Goal: Task Accomplishment & Management: Use online tool/utility

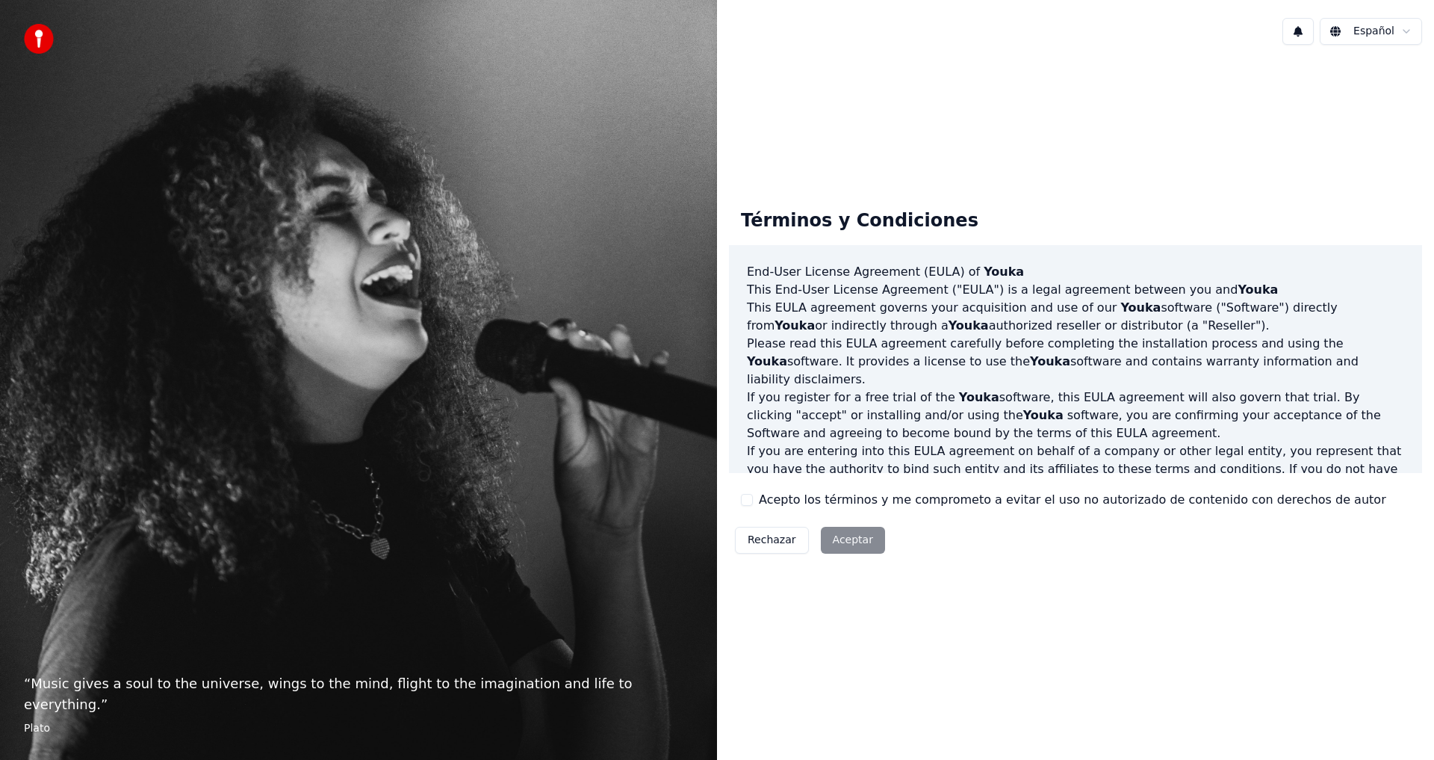
click at [760, 497] on label "Acepto los términos y me comprometo a evitar el uso no autorizado de contenido …" at bounding box center [1072, 500] width 627 height 18
click at [753, 497] on button "Acepto los términos y me comprometo a evitar el uso no autorizado de contenido …" at bounding box center [747, 500] width 12 height 12
click at [846, 541] on button "Aceptar" at bounding box center [853, 540] width 64 height 27
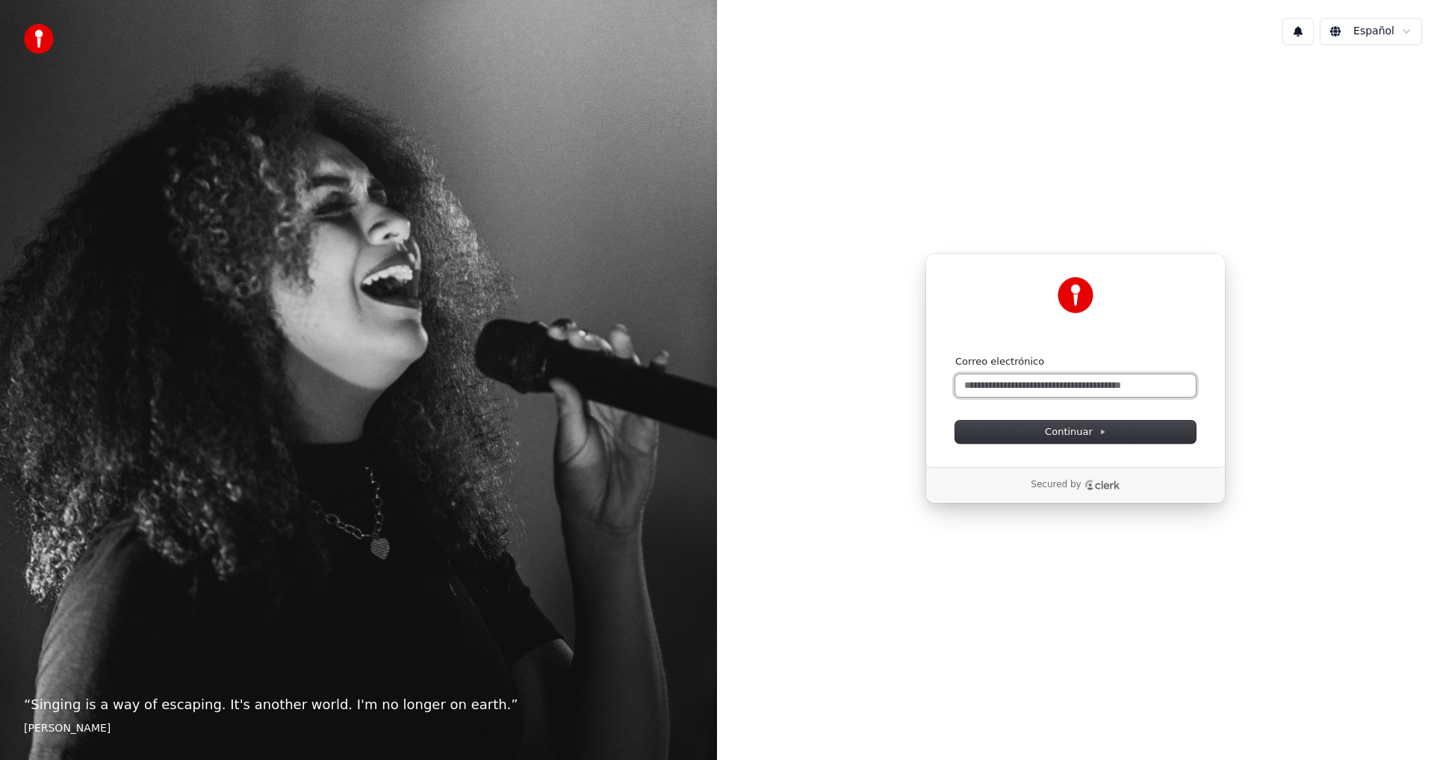
click at [1144, 390] on input "Correo electrónico" at bounding box center [1075, 385] width 241 height 22
click at [1099, 435] on icon at bounding box center [1102, 431] width 7 height 7
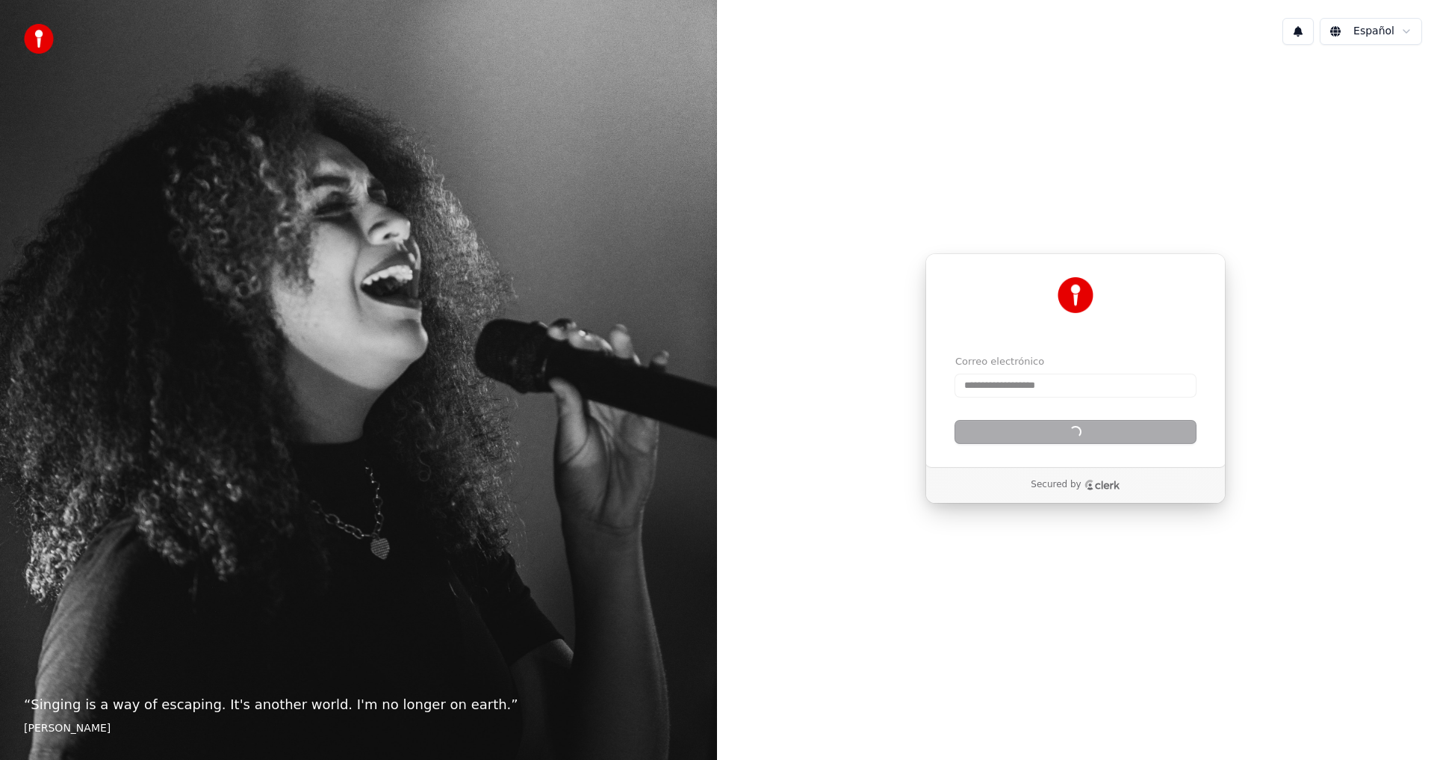
type input "**********"
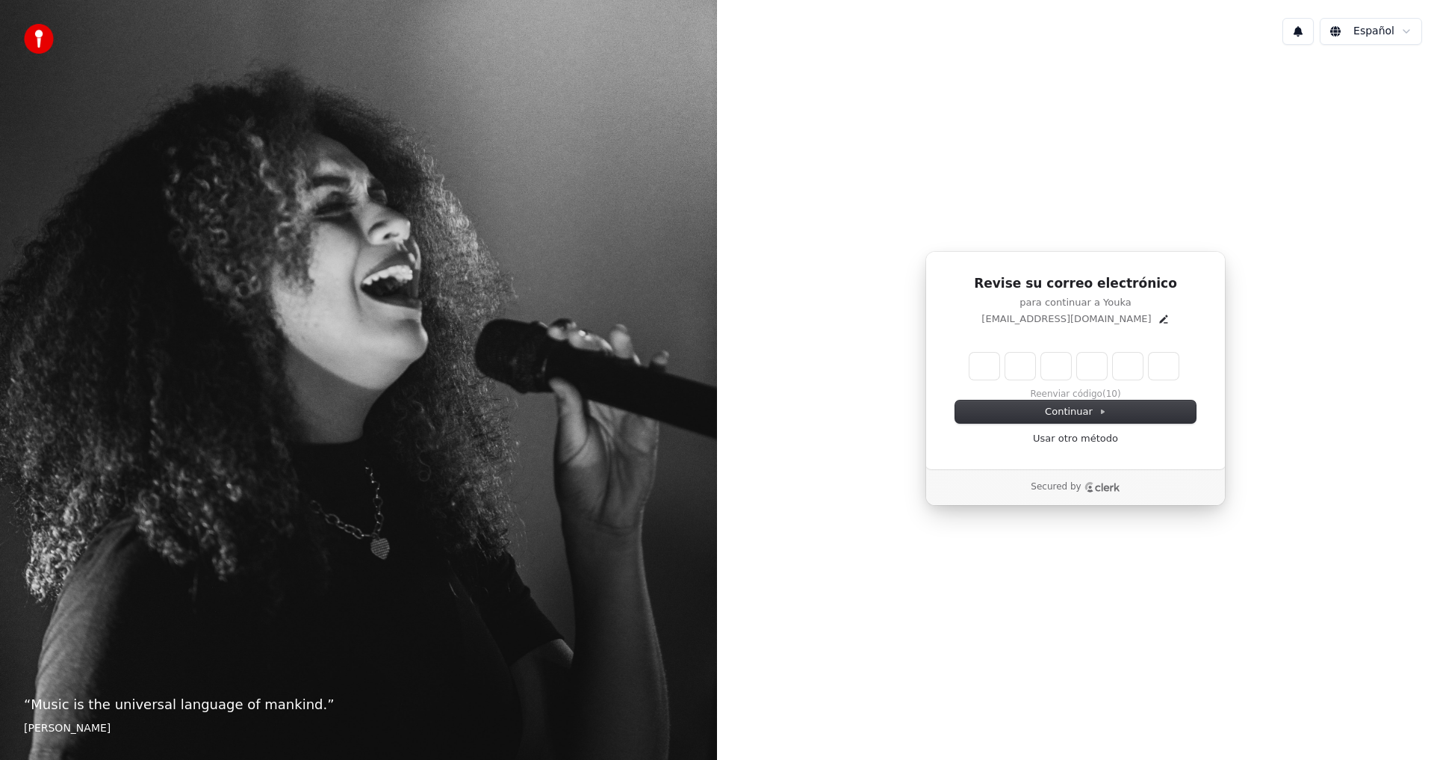
type input "*"
type input "**"
type input "*"
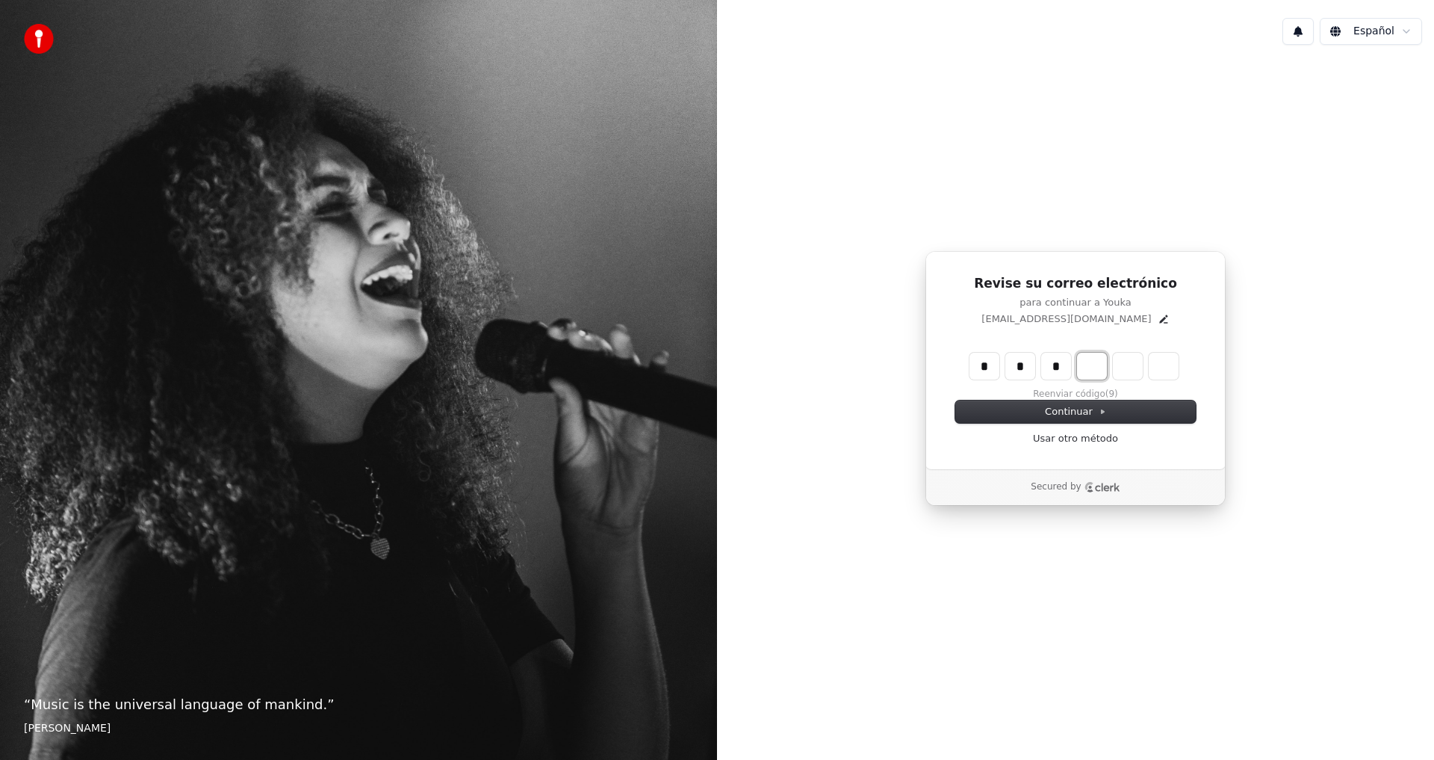
type input "***"
type input "*"
type input "****"
type input "*"
type input "******"
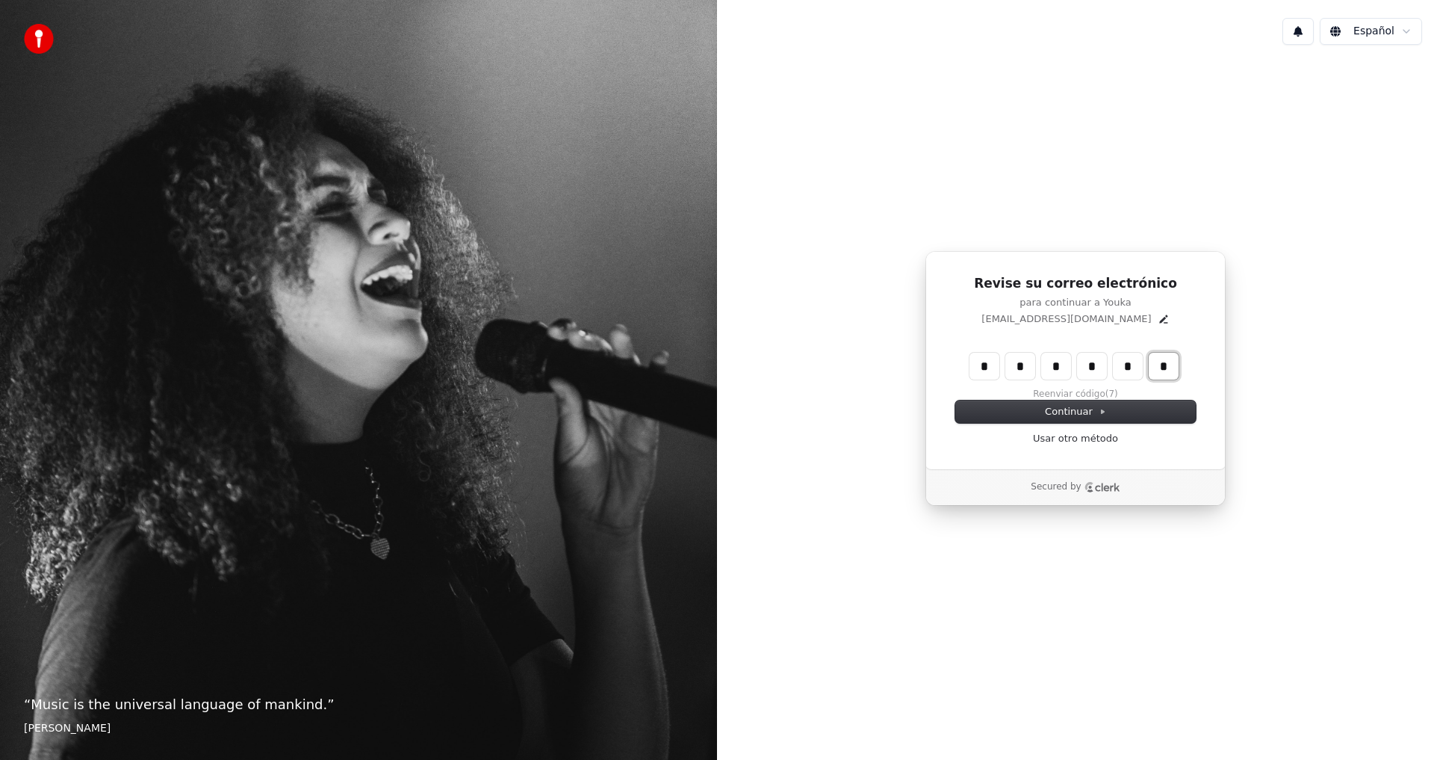
type input "*"
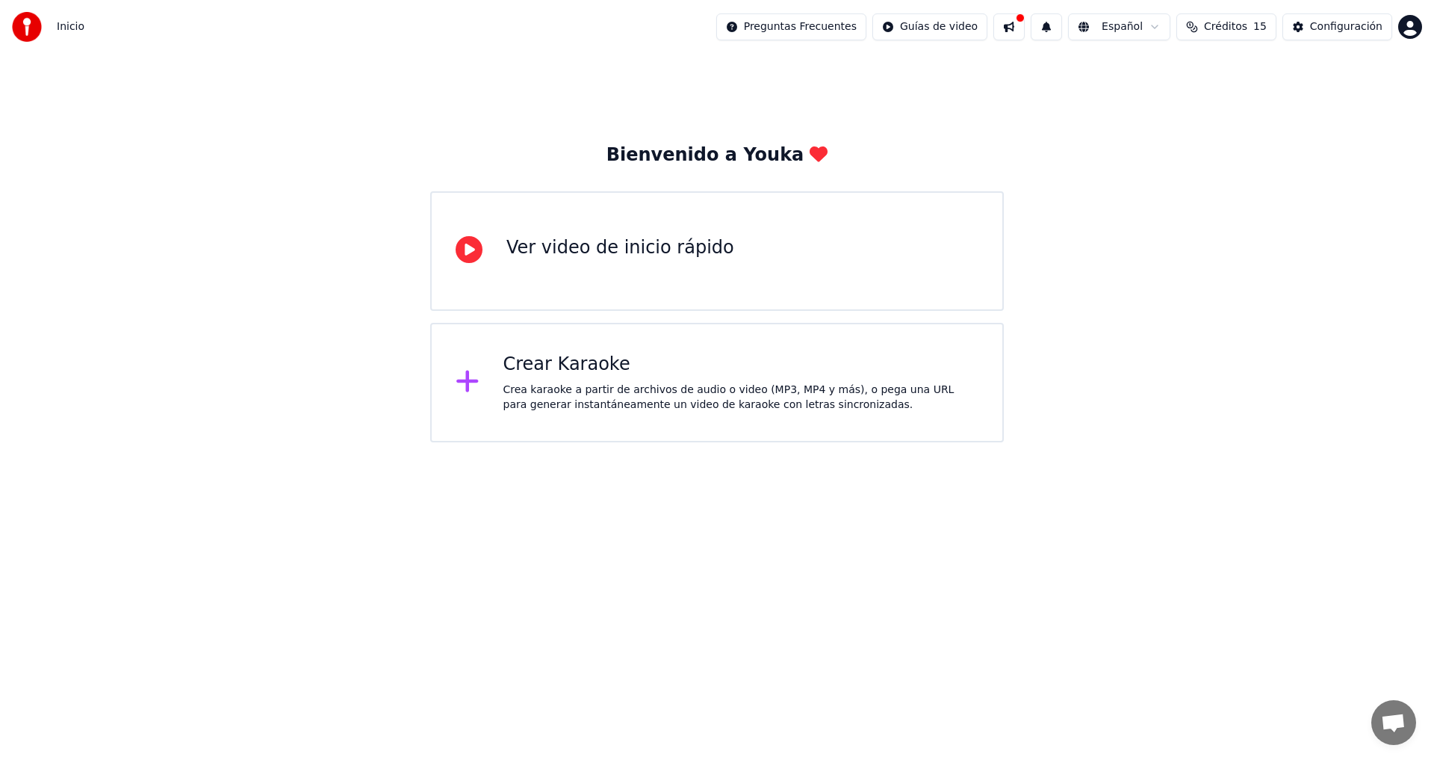
click at [553, 375] on div "Crear Karaoke" at bounding box center [741, 365] width 476 height 24
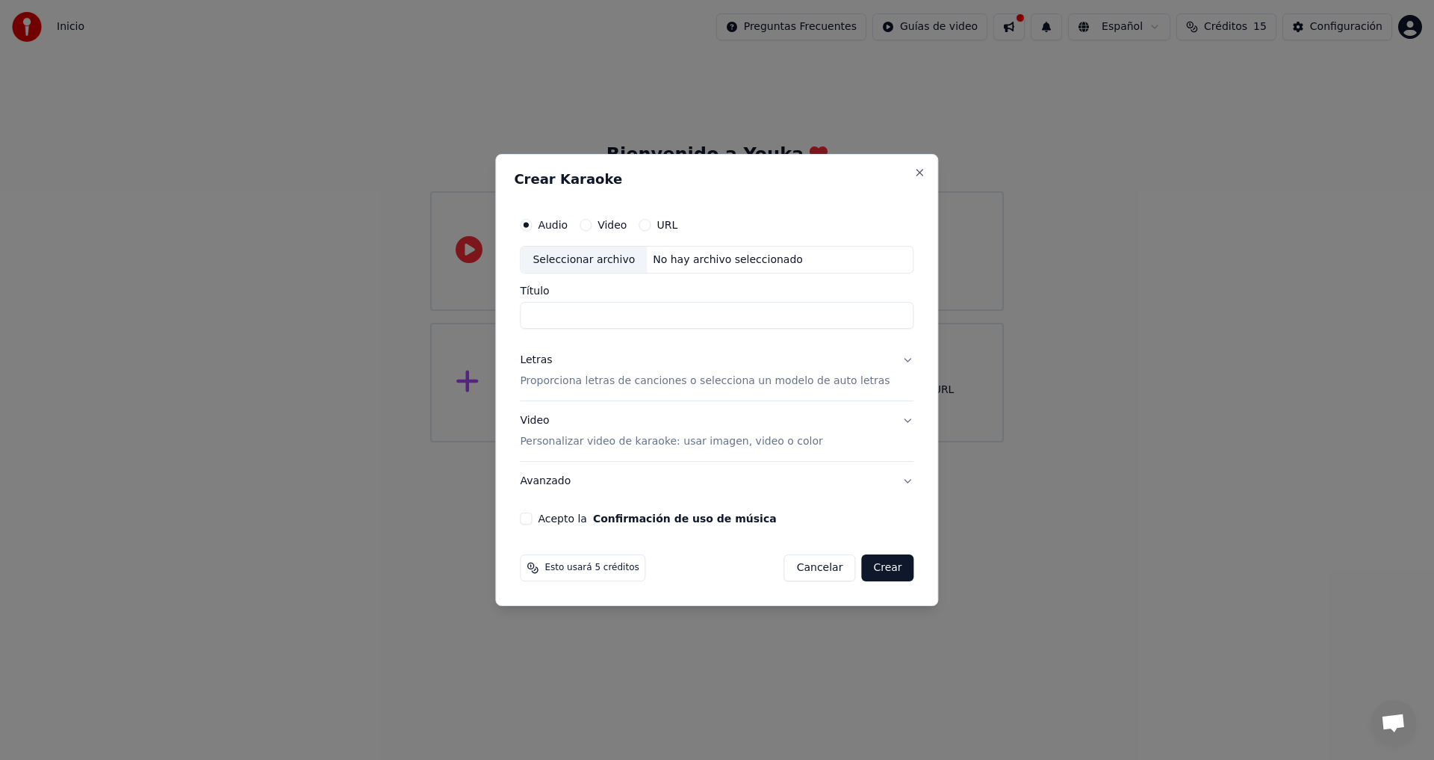
click at [651, 221] on button "URL" at bounding box center [645, 225] width 12 height 12
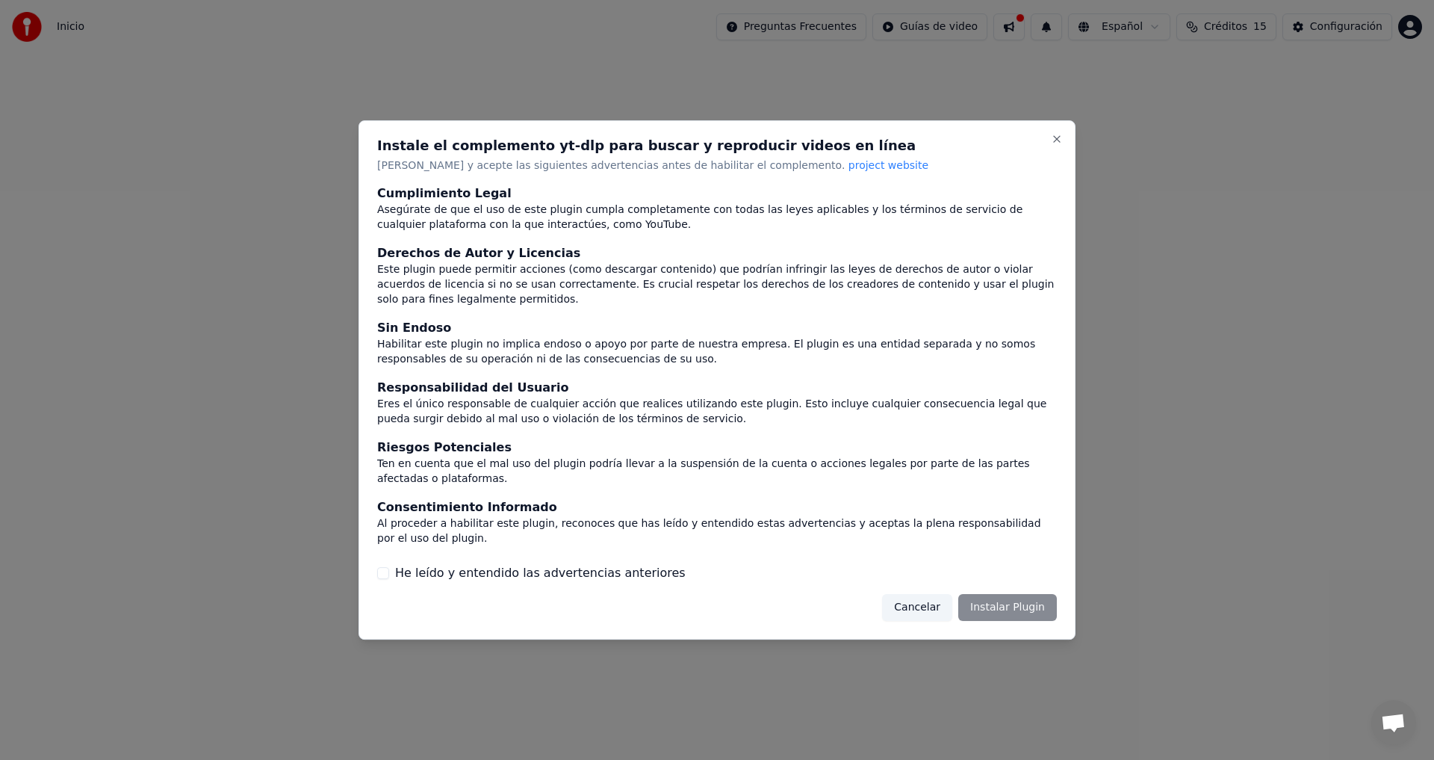
click at [388, 567] on button "He leído y entendido las advertencias anteriores" at bounding box center [383, 573] width 12 height 12
click at [1005, 594] on button "Instalar Plugin" at bounding box center [1007, 607] width 99 height 27
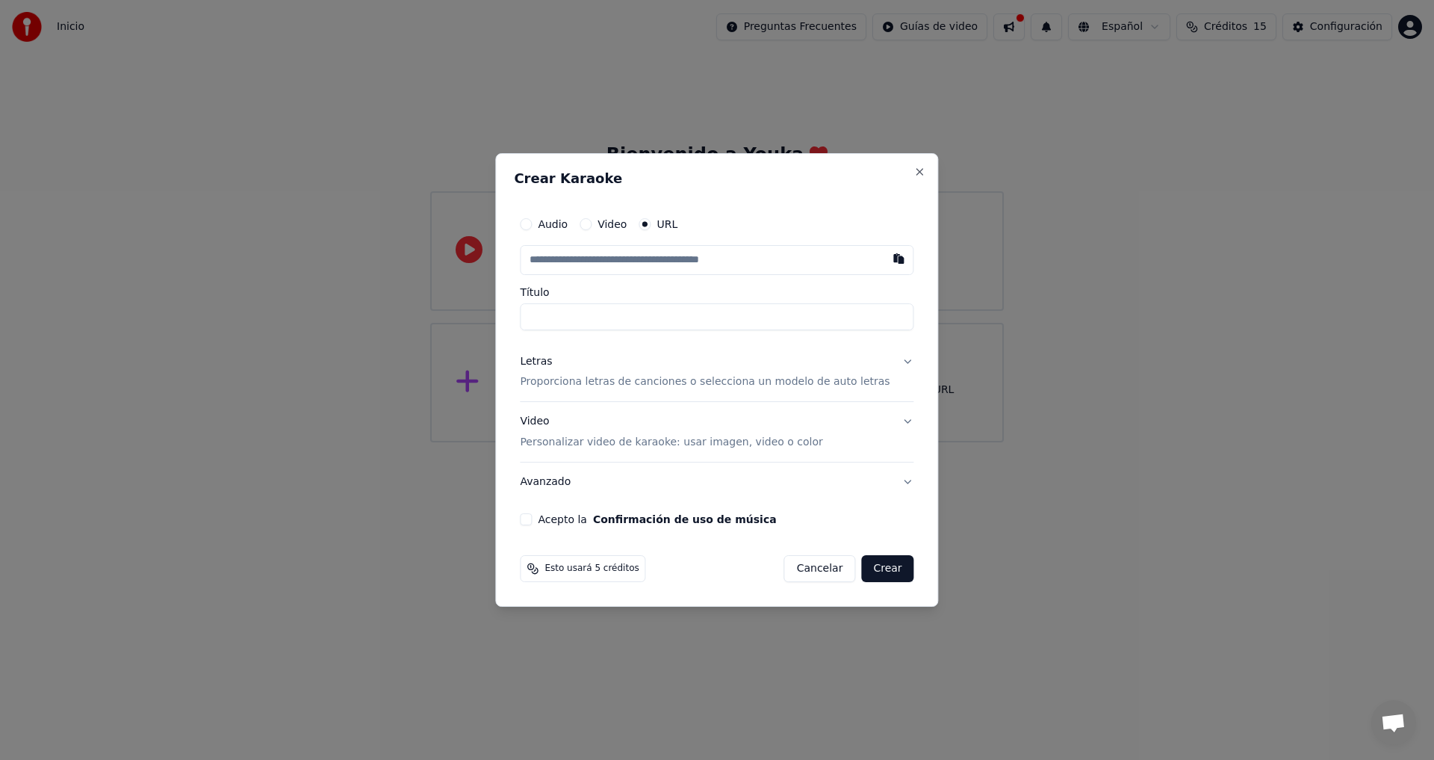
click at [884, 261] on button "button" at bounding box center [899, 258] width 30 height 27
type input "**********"
click at [691, 347] on button "Letras Proporciona letras de canciones o selecciona un modelo de auto letras" at bounding box center [717, 372] width 394 height 60
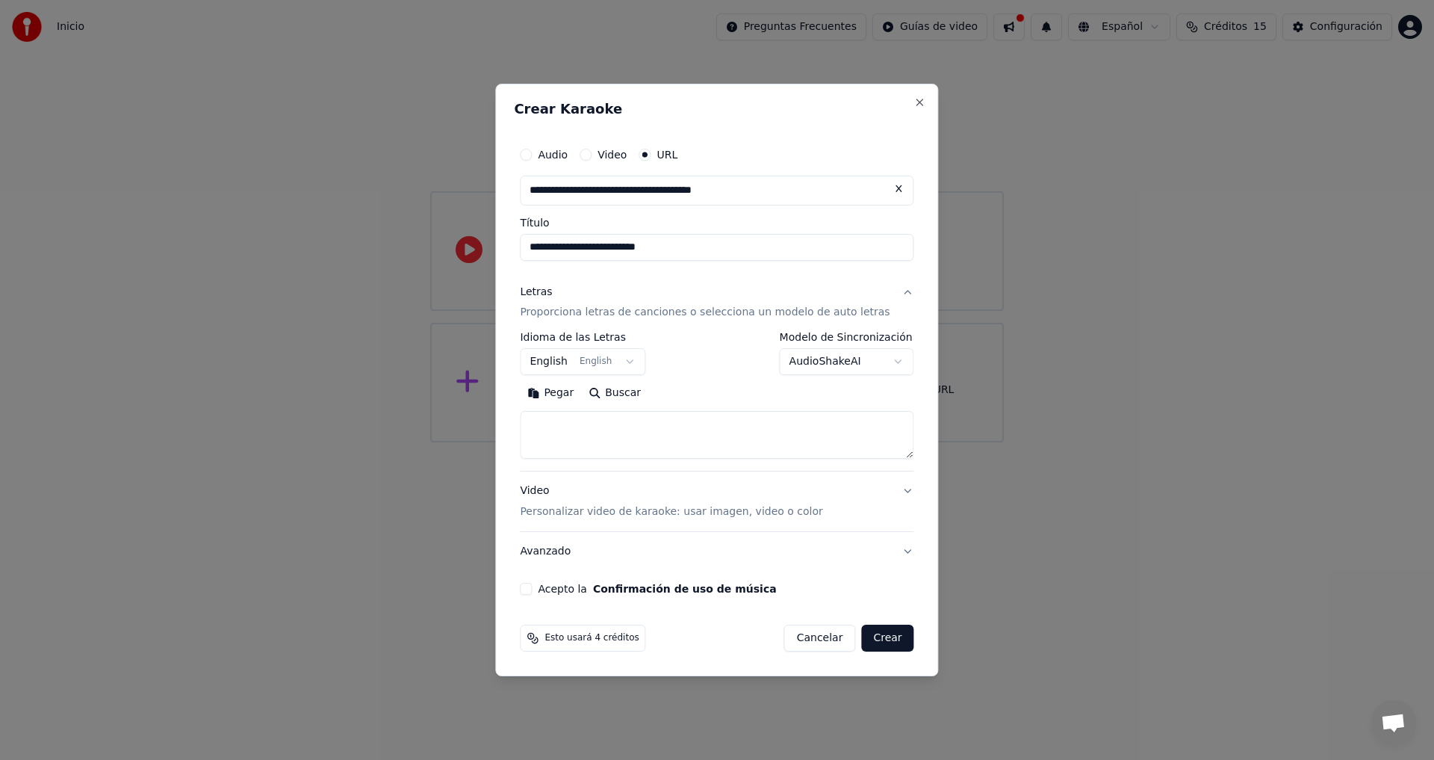
click at [639, 363] on button "English English" at bounding box center [582, 362] width 125 height 27
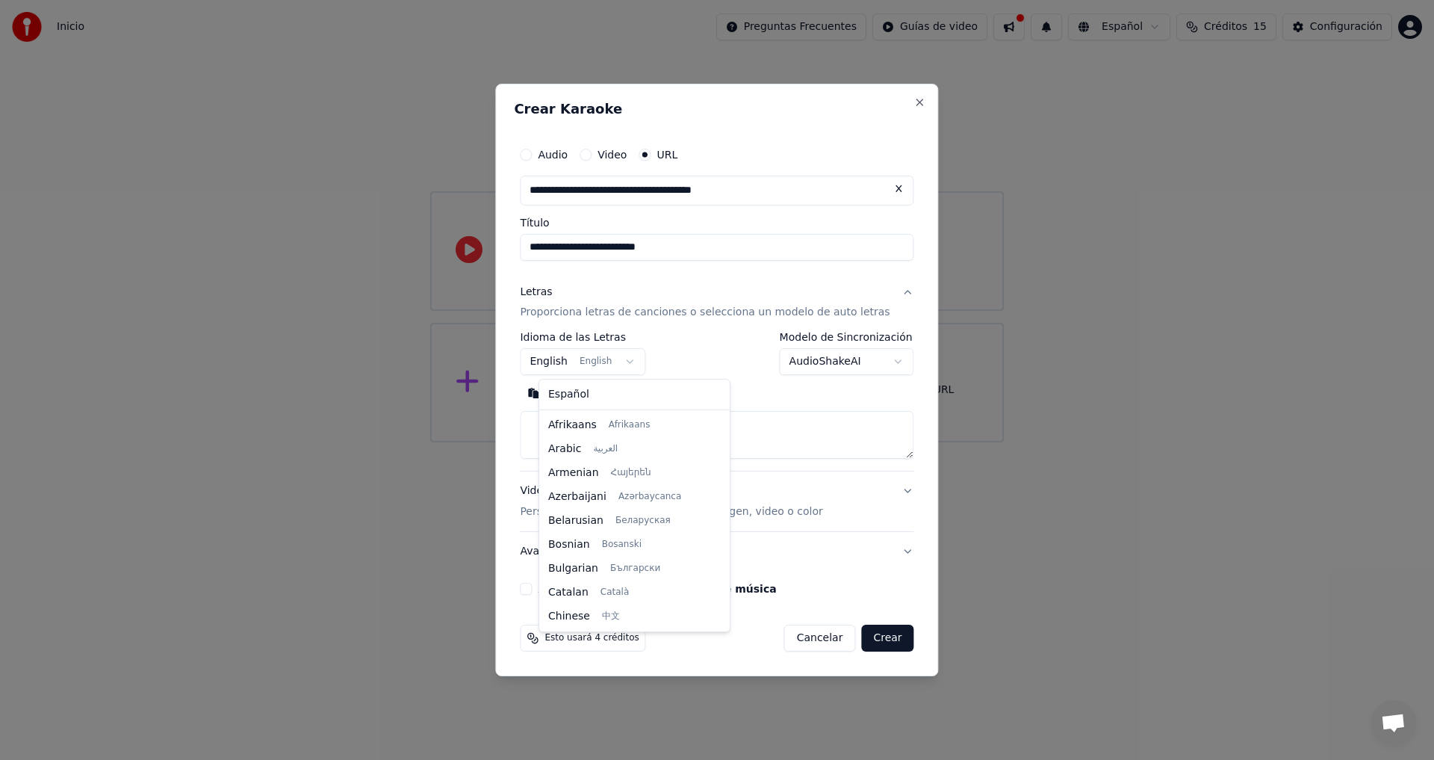
scroll to position [120, 0]
select select "**"
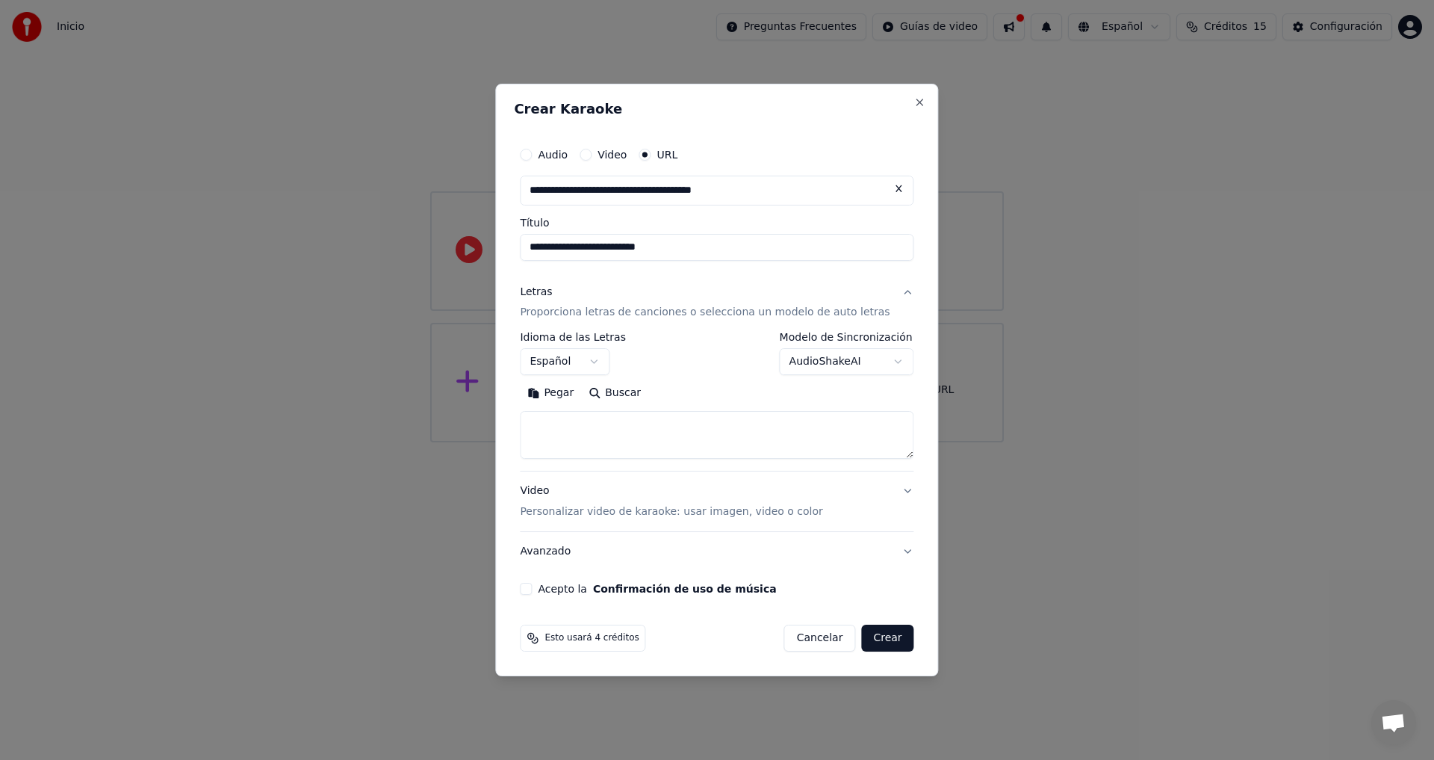
click at [879, 362] on body "**********" at bounding box center [717, 221] width 1434 height 442
click at [719, 381] on body "**********" at bounding box center [717, 221] width 1434 height 442
click at [891, 490] on button "Video Personalizar video de karaoke: usar imagen, video o color" at bounding box center [717, 502] width 394 height 60
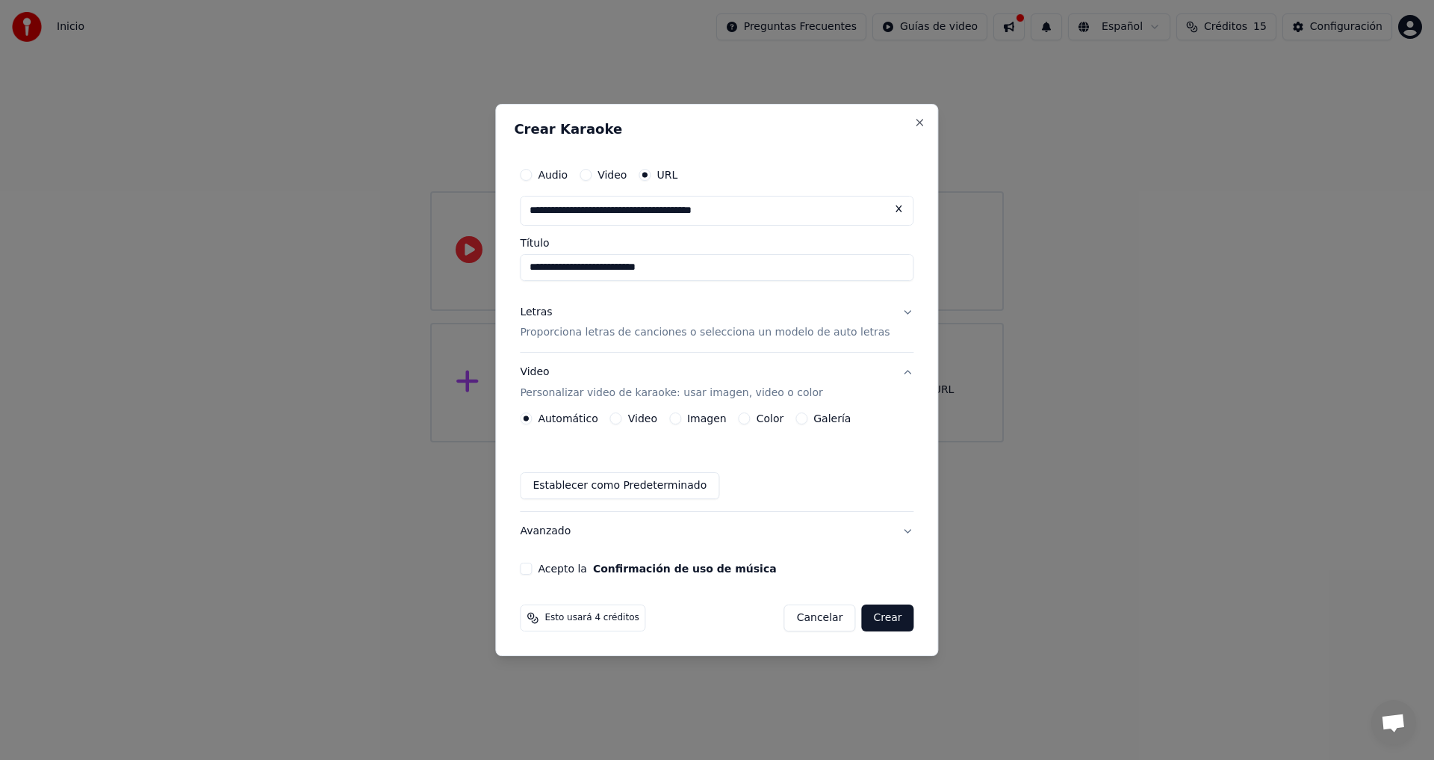
click at [532, 572] on button "Acepto la Confirmación de uso de música" at bounding box center [526, 568] width 12 height 12
click at [875, 618] on button "Crear" at bounding box center [887, 617] width 52 height 27
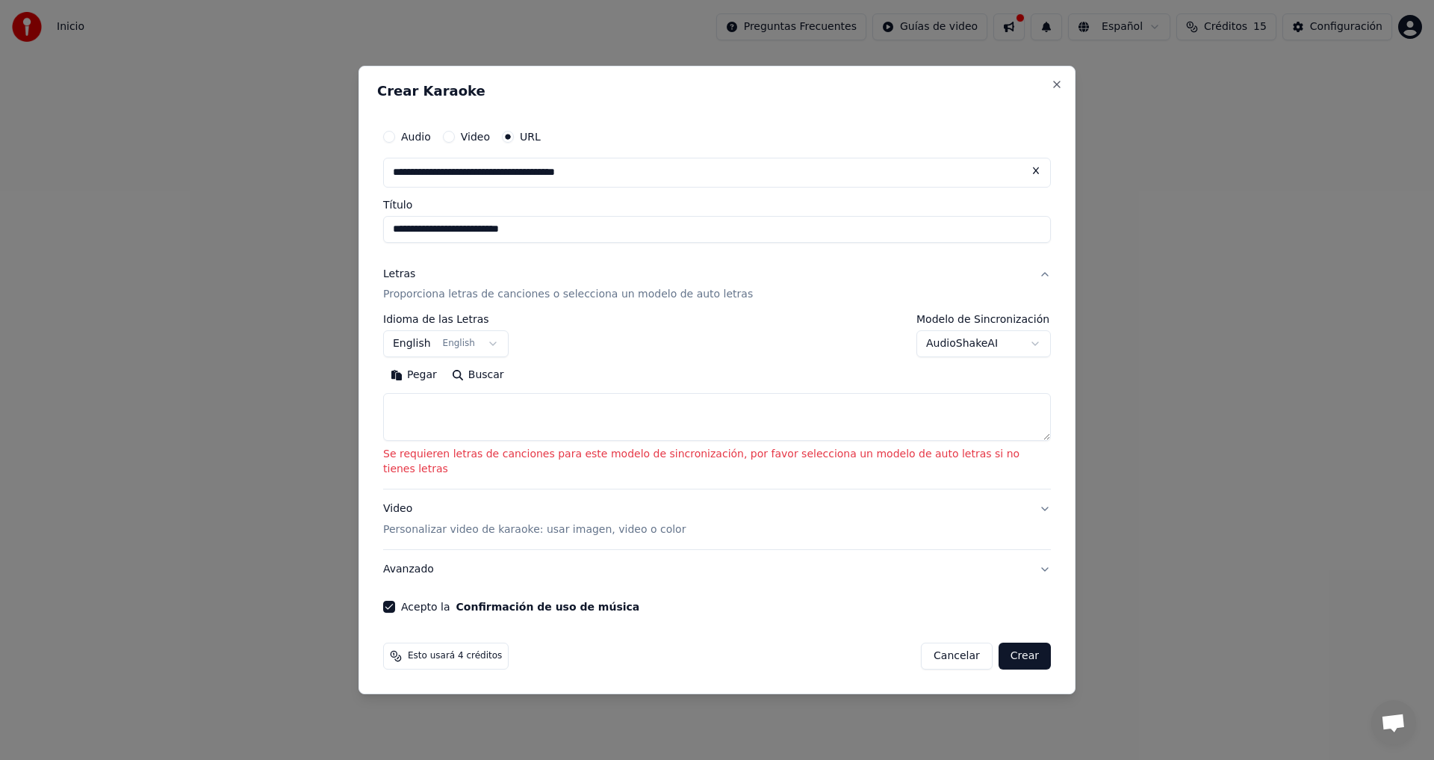
click at [508, 348] on button "English English" at bounding box center [445, 344] width 125 height 27
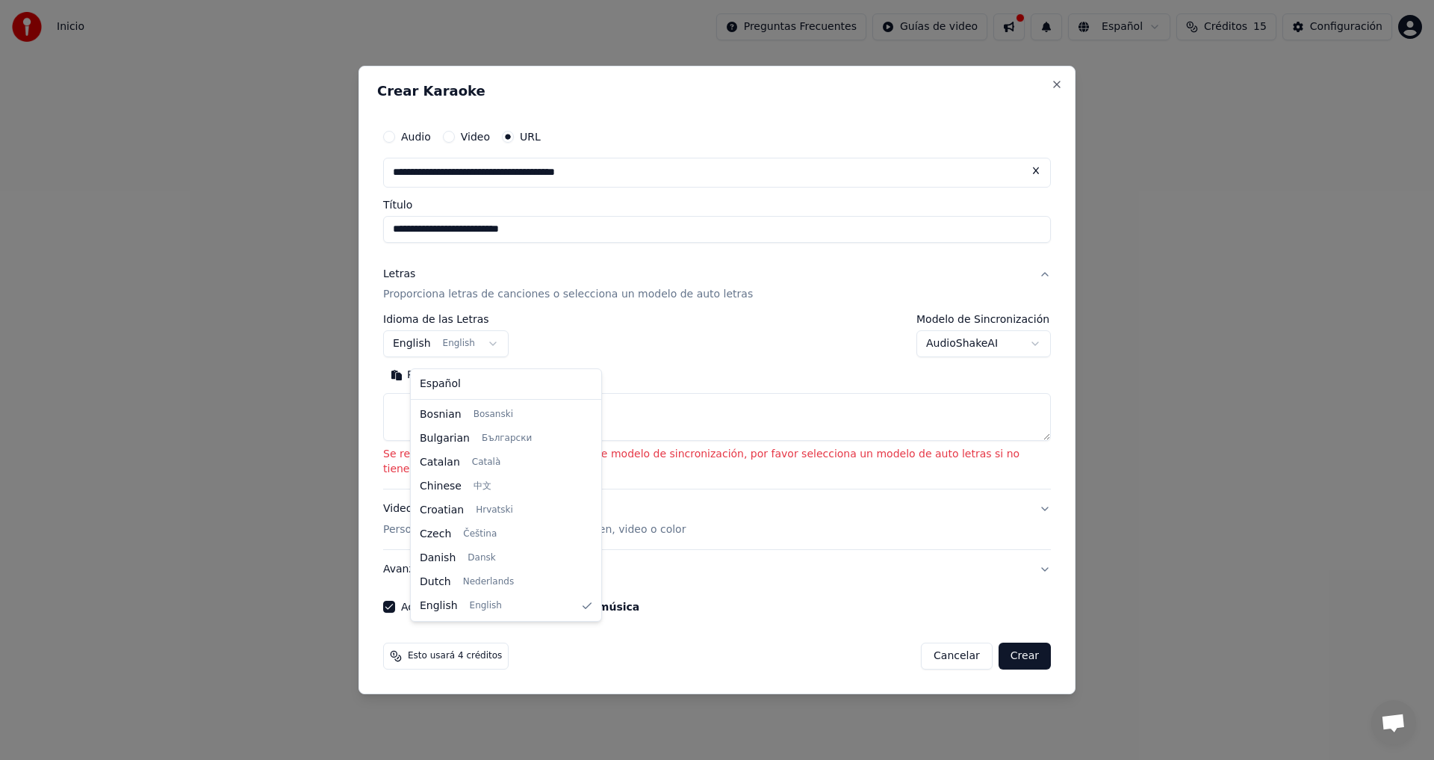
select select "**"
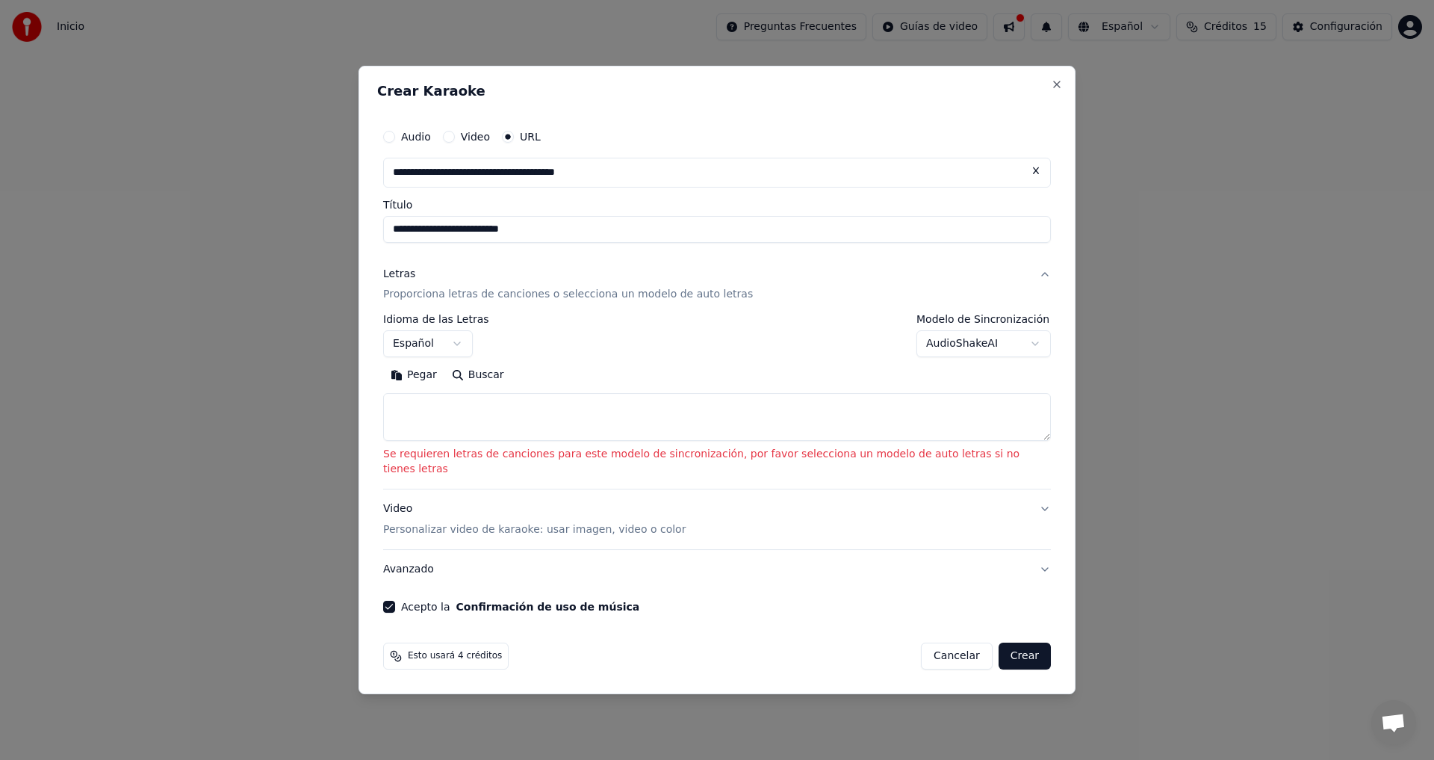
click at [505, 382] on button "Buscar" at bounding box center [477, 376] width 67 height 24
click at [462, 415] on textarea at bounding box center [717, 418] width 668 height 48
click at [437, 383] on button "Pegar" at bounding box center [413, 376] width 61 height 24
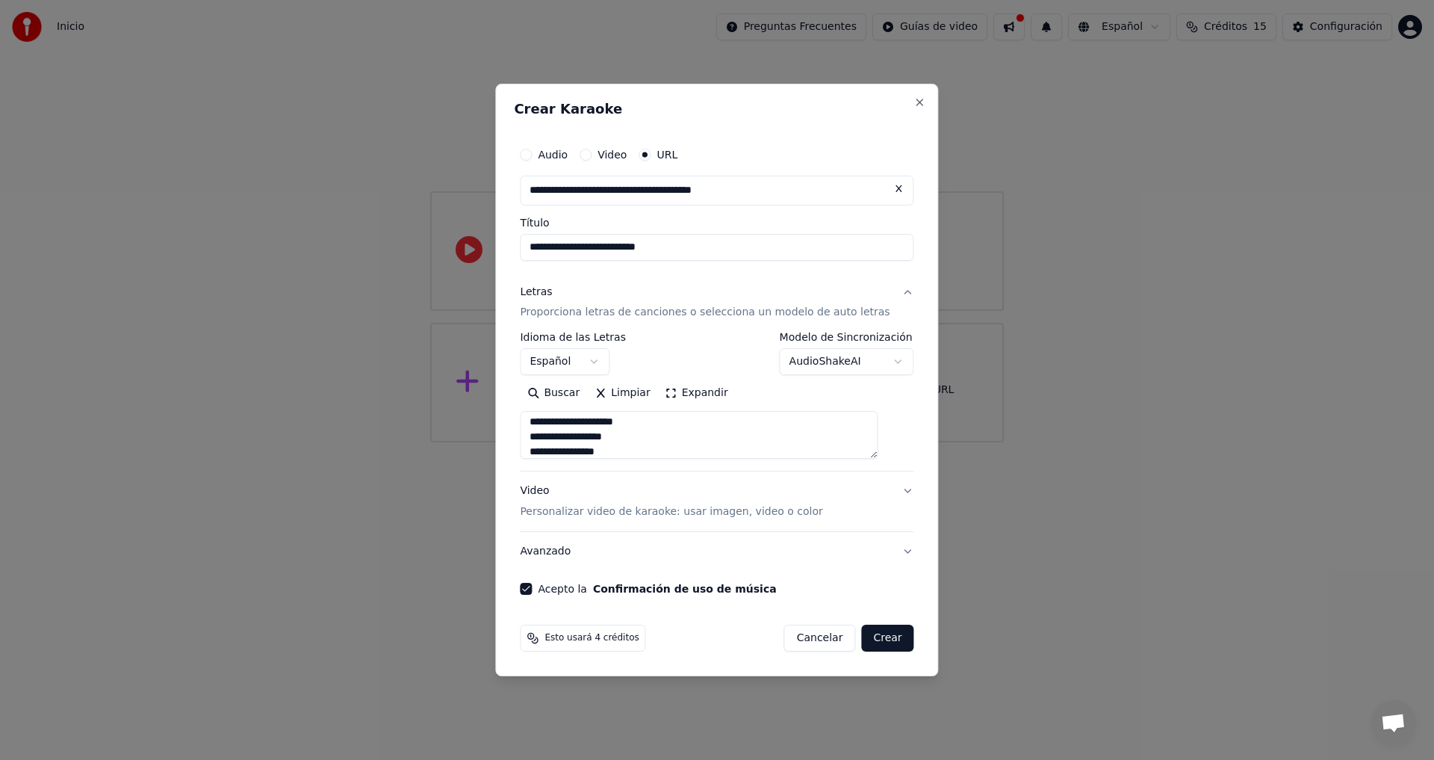
scroll to position [0, 0]
click at [871, 639] on button "Crear" at bounding box center [887, 637] width 52 height 27
type textarea "**********"
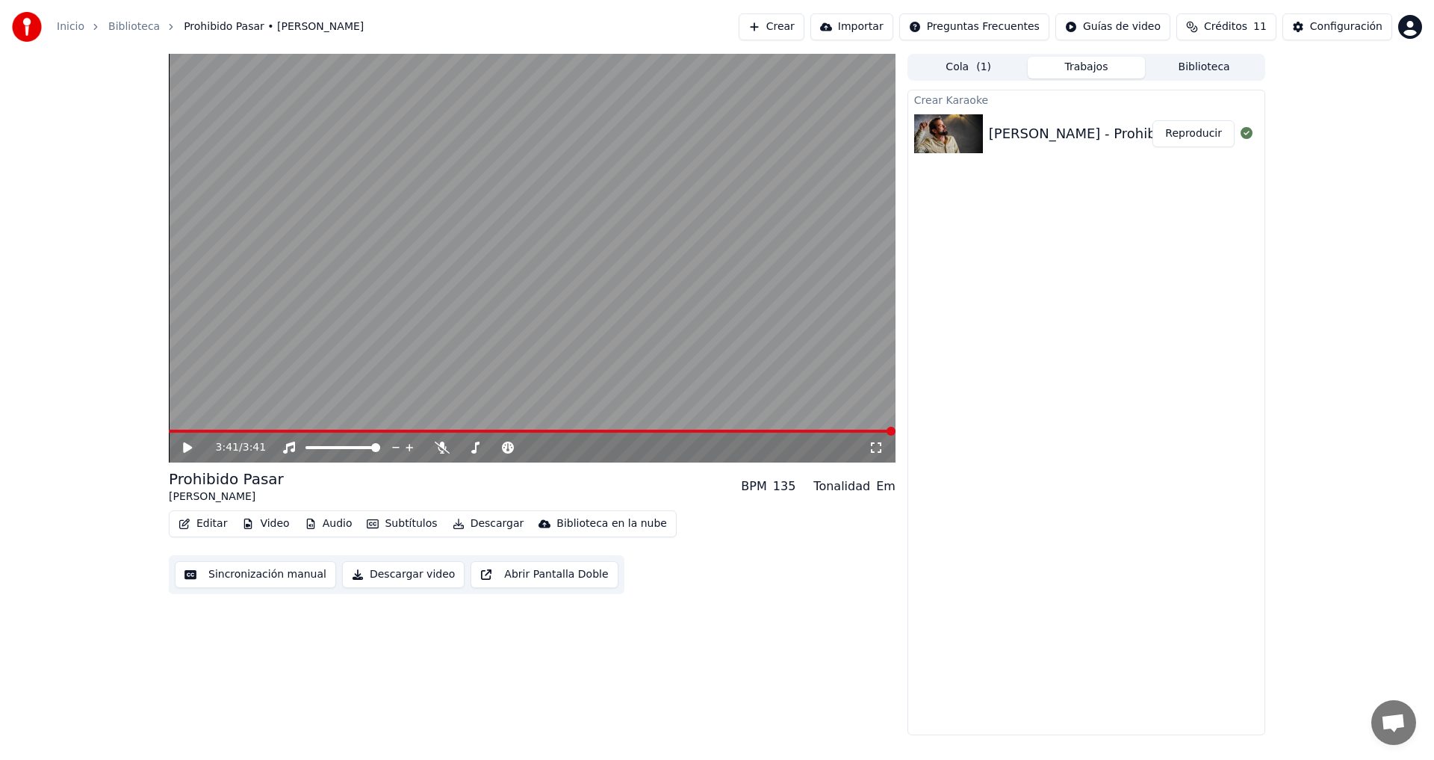
click at [1075, 137] on div "Alex Ortiz - Prohibido Pasar" at bounding box center [1103, 133] width 229 height 21
click at [384, 574] on button "Descargar video" at bounding box center [403, 574] width 123 height 27
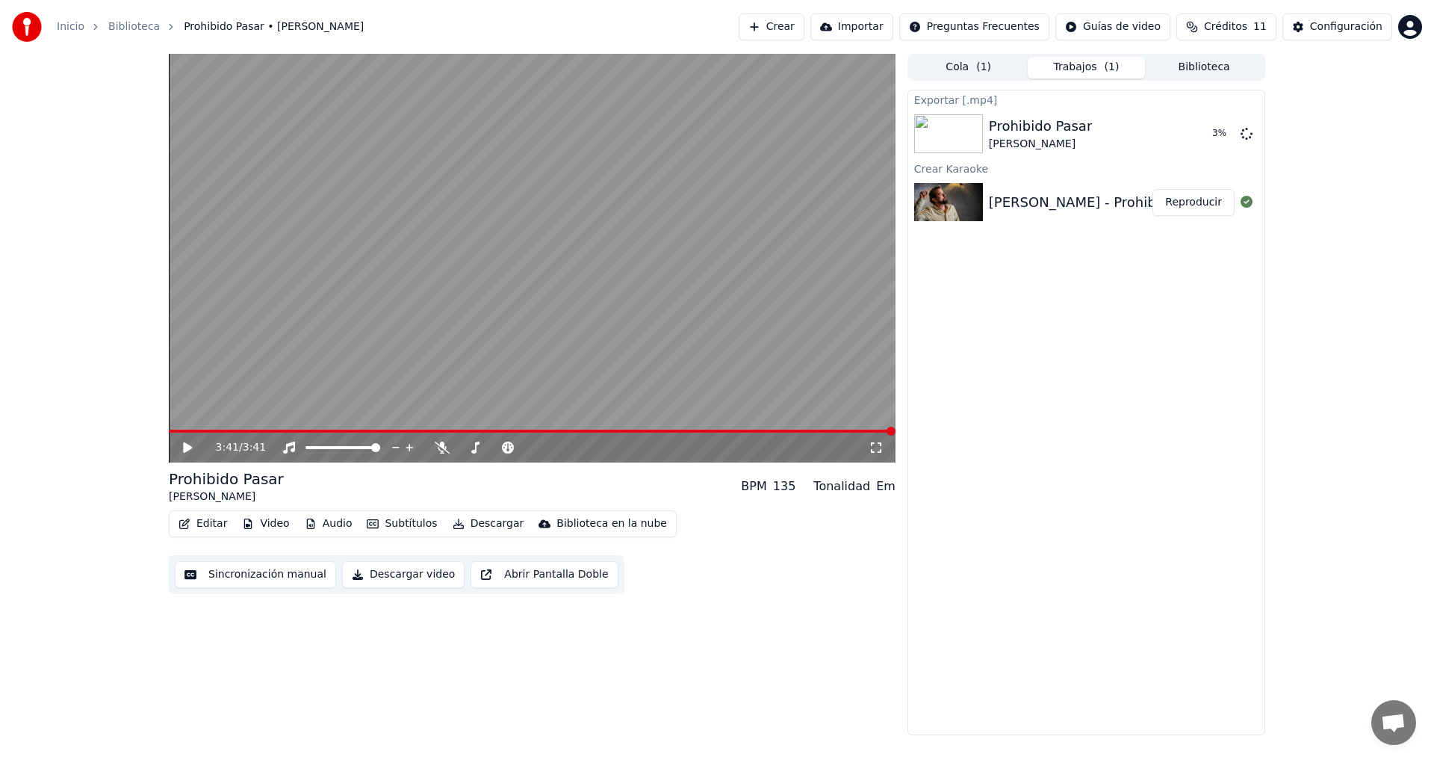
click at [502, 356] on video at bounding box center [532, 258] width 727 height 409
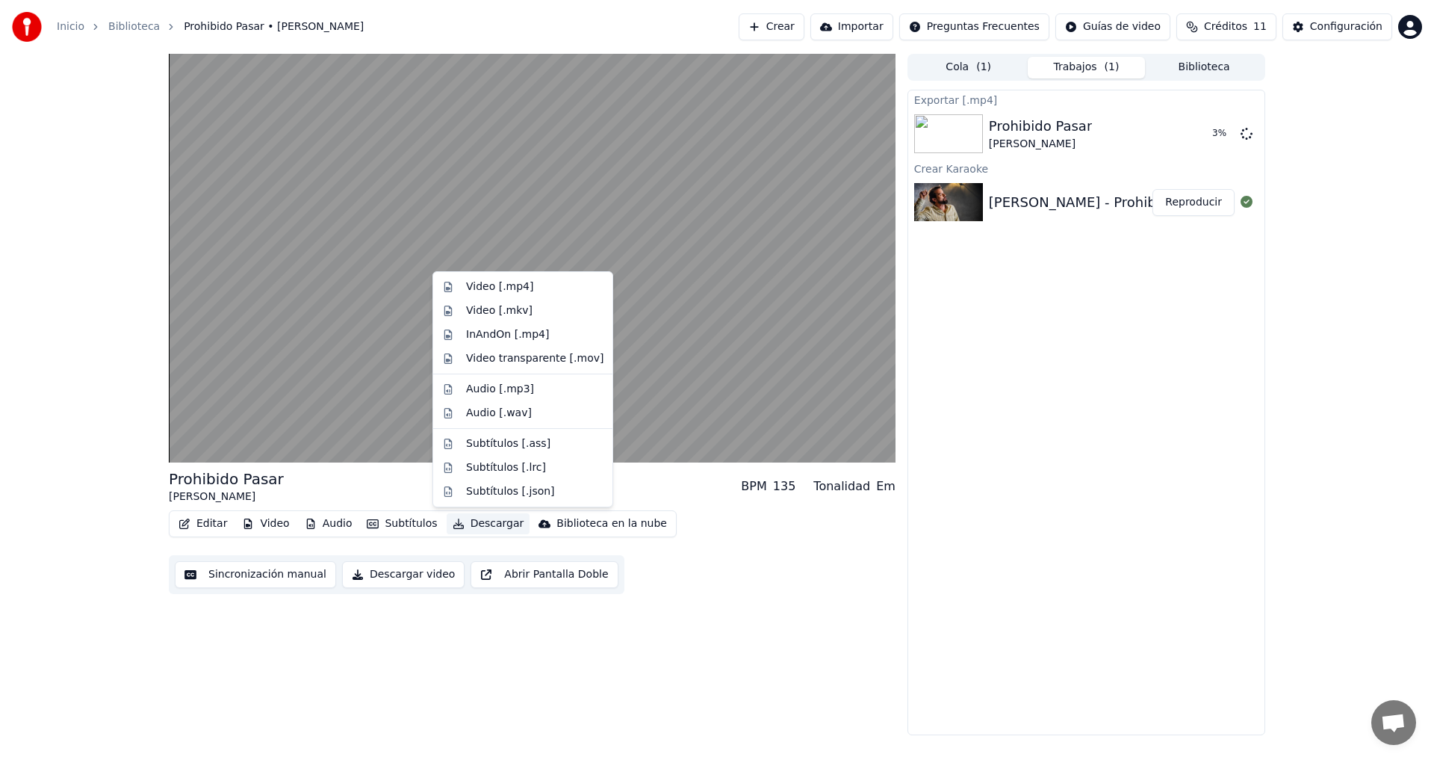
click at [484, 524] on button "Descargar" at bounding box center [489, 523] width 84 height 21
click at [796, 682] on div "Prohibido Pasar Alex Ortiz BPM 135 Tonalidad Em Editar Video Audio Subtítulos D…" at bounding box center [532, 394] width 727 height 681
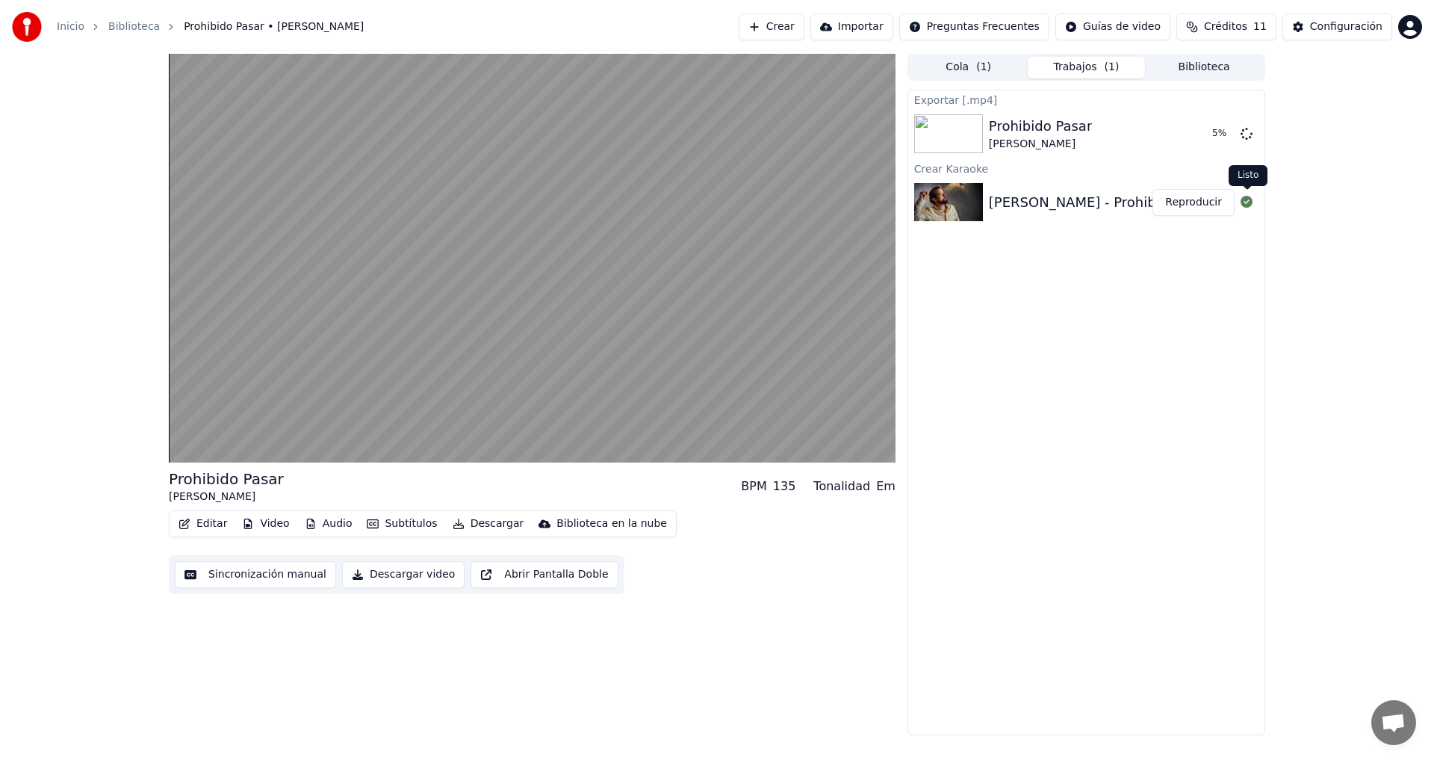
click at [1245, 204] on icon at bounding box center [1247, 202] width 12 height 12
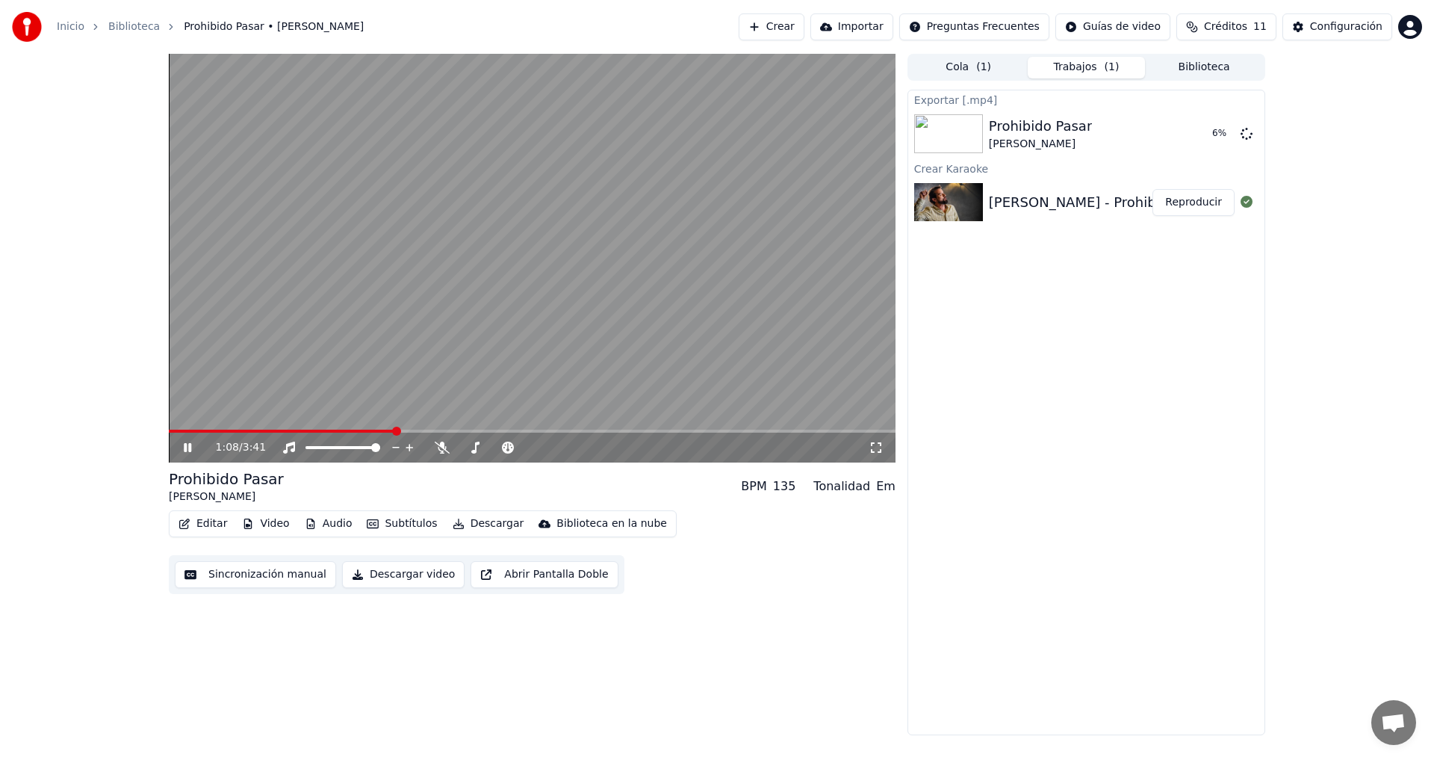
click at [188, 447] on icon at bounding box center [198, 447] width 35 height 12
click at [518, 446] on span at bounding box center [510, 447] width 37 height 3
click at [186, 444] on icon at bounding box center [187, 447] width 9 height 10
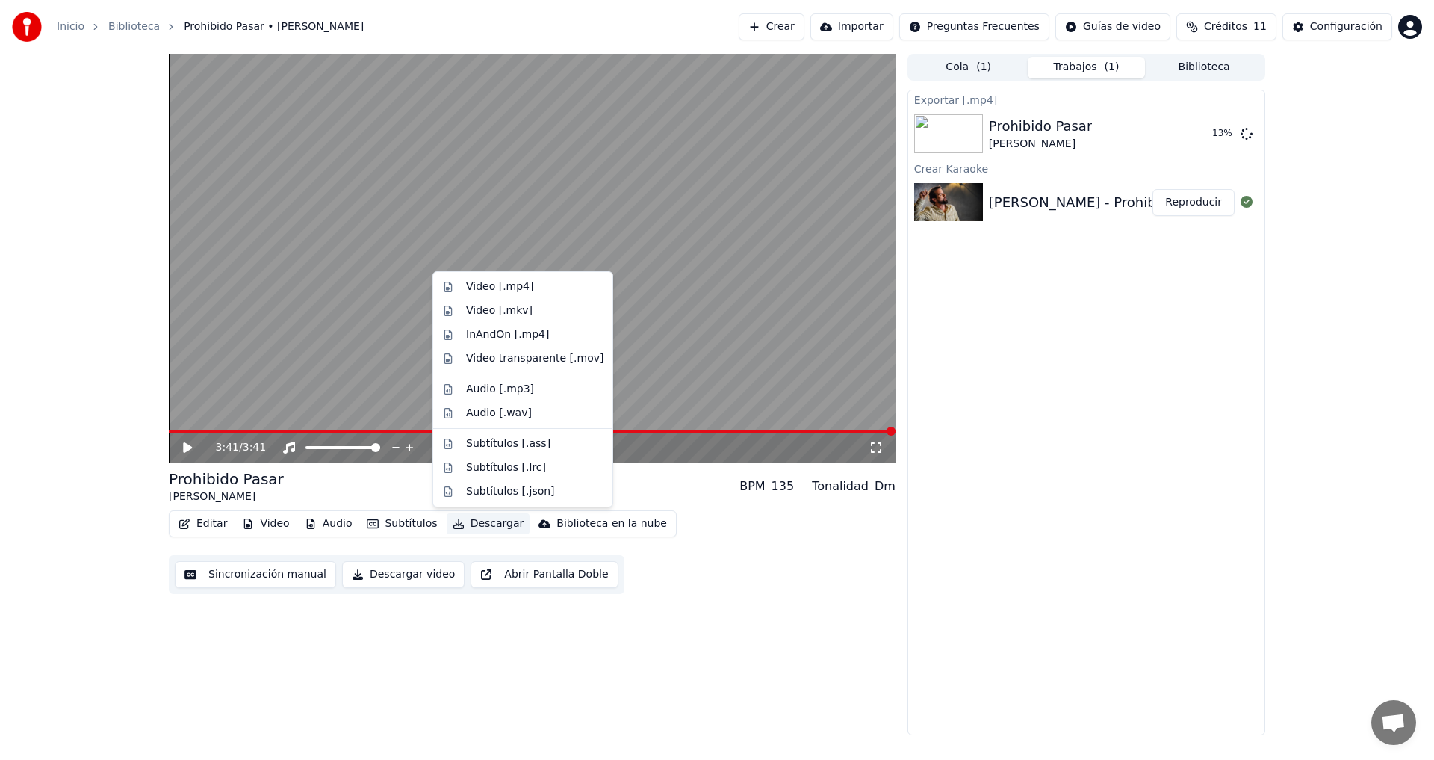
click at [473, 524] on button "Descargar" at bounding box center [489, 523] width 84 height 21
click at [489, 413] on div "Audio [.wav]" at bounding box center [499, 413] width 66 height 15
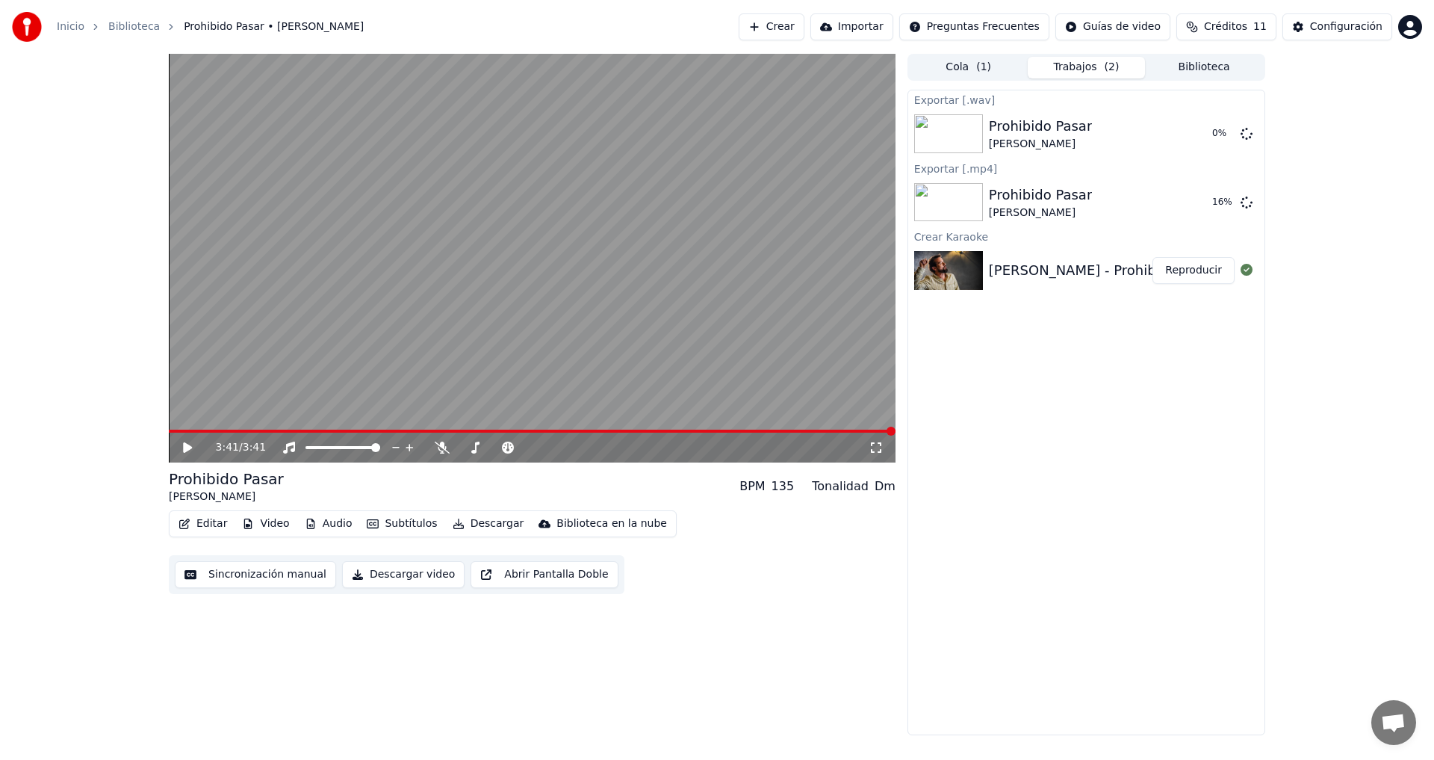
click at [964, 66] on button "Cola ( 1 )" at bounding box center [969, 68] width 118 height 22
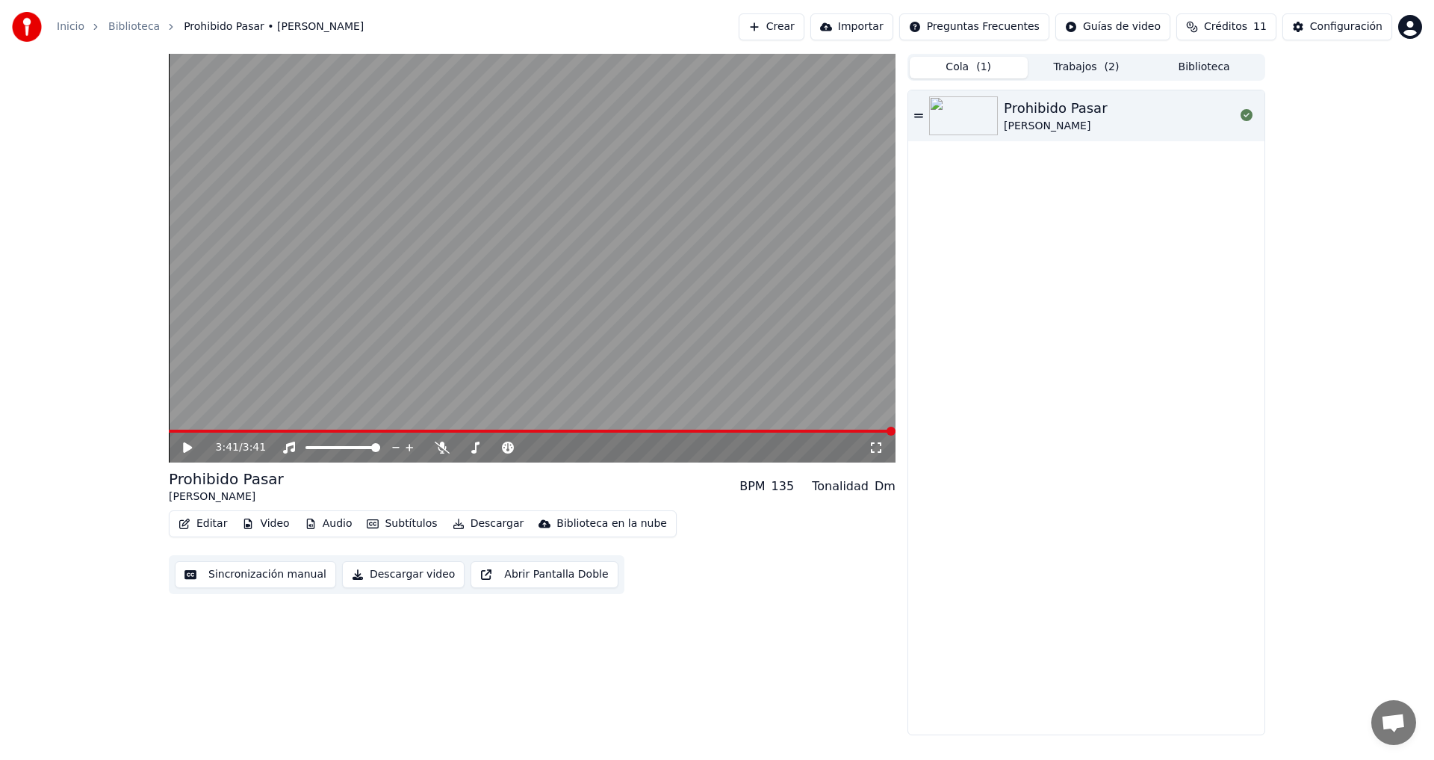
click at [964, 66] on button "Cola ( 1 )" at bounding box center [969, 68] width 118 height 22
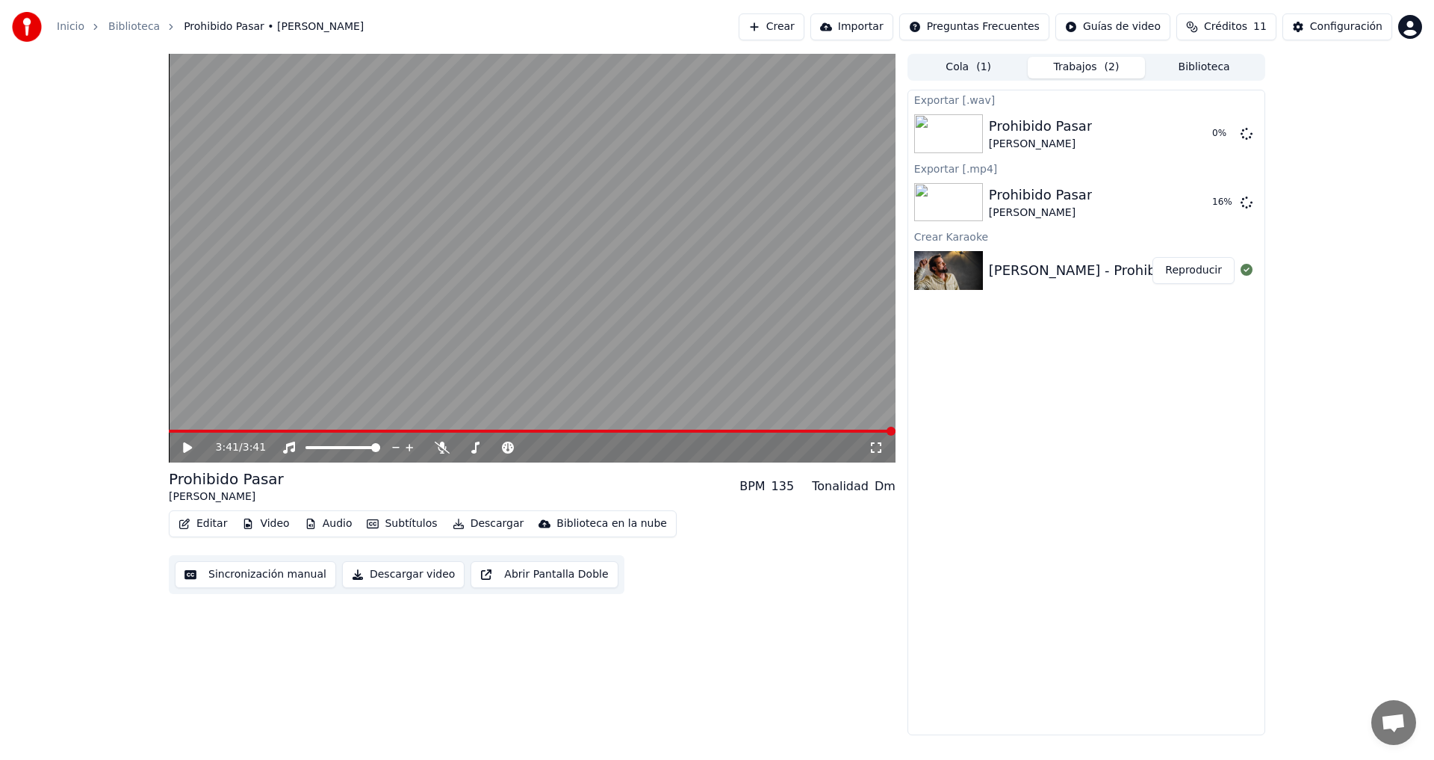
click at [1073, 61] on button "Trabajos ( 2 )" at bounding box center [1087, 68] width 118 height 22
click at [1207, 134] on button "Mostrar" at bounding box center [1202, 133] width 66 height 27
click at [473, 524] on button "Descargar" at bounding box center [489, 523] width 84 height 21
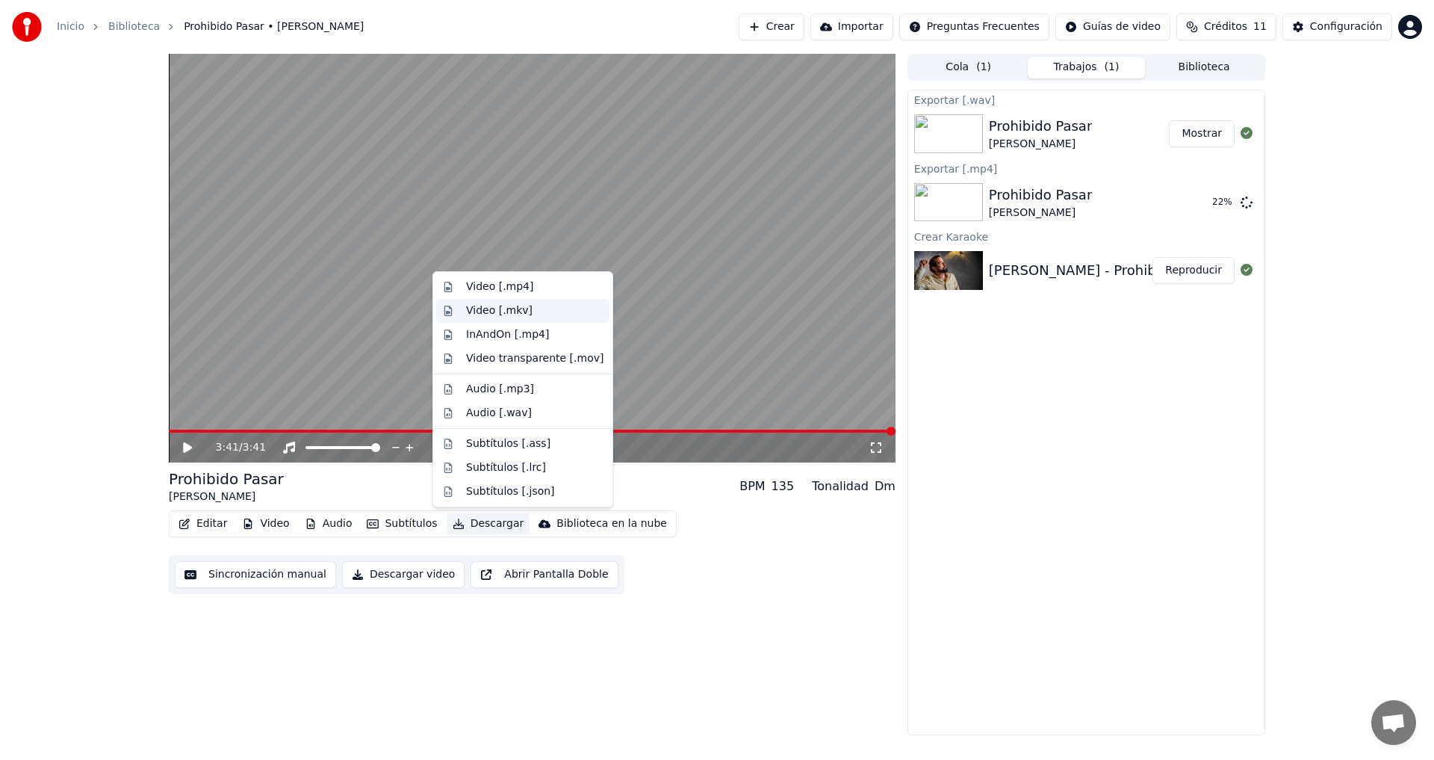
click at [489, 310] on div "Video [.mkv]" at bounding box center [499, 310] width 66 height 15
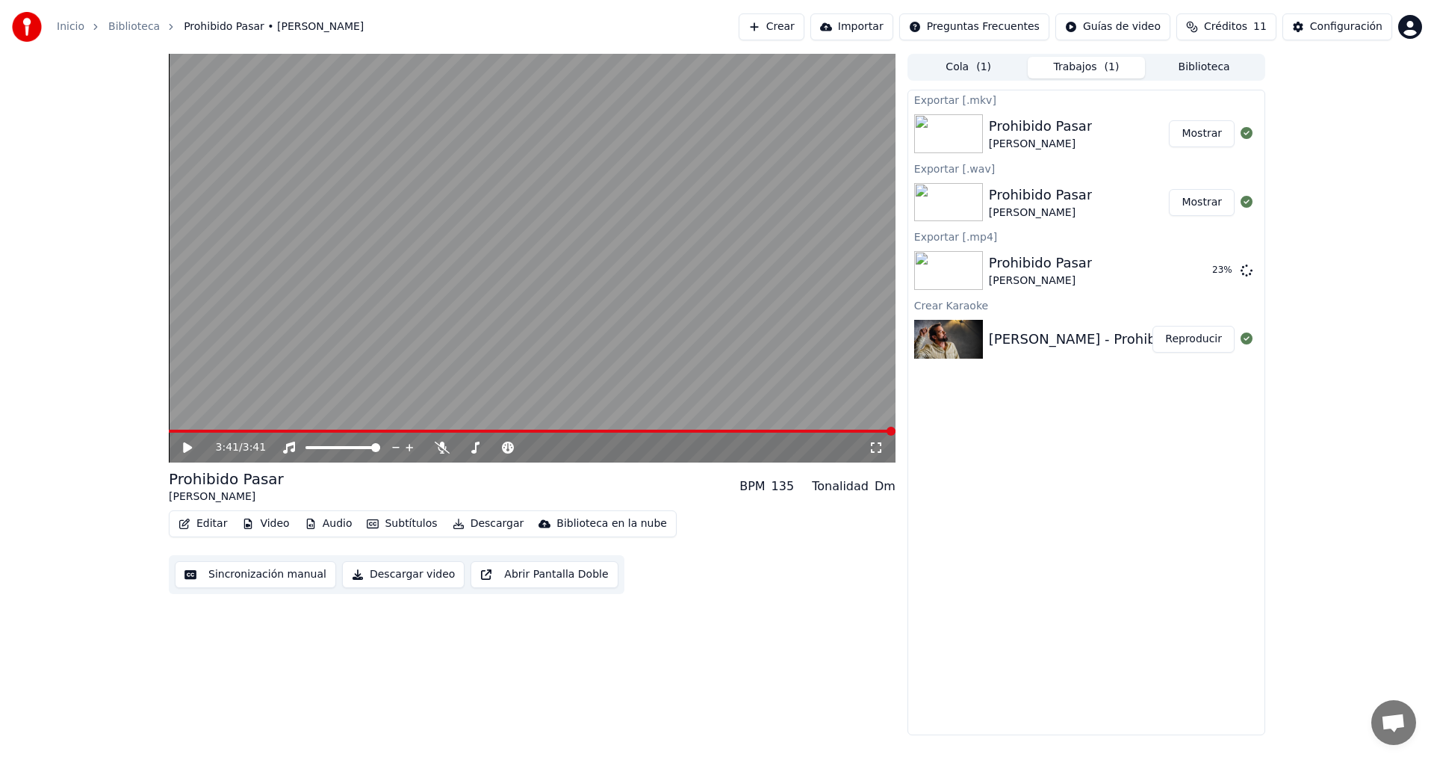
click at [474, 526] on button "Descargar" at bounding box center [489, 523] width 84 height 21
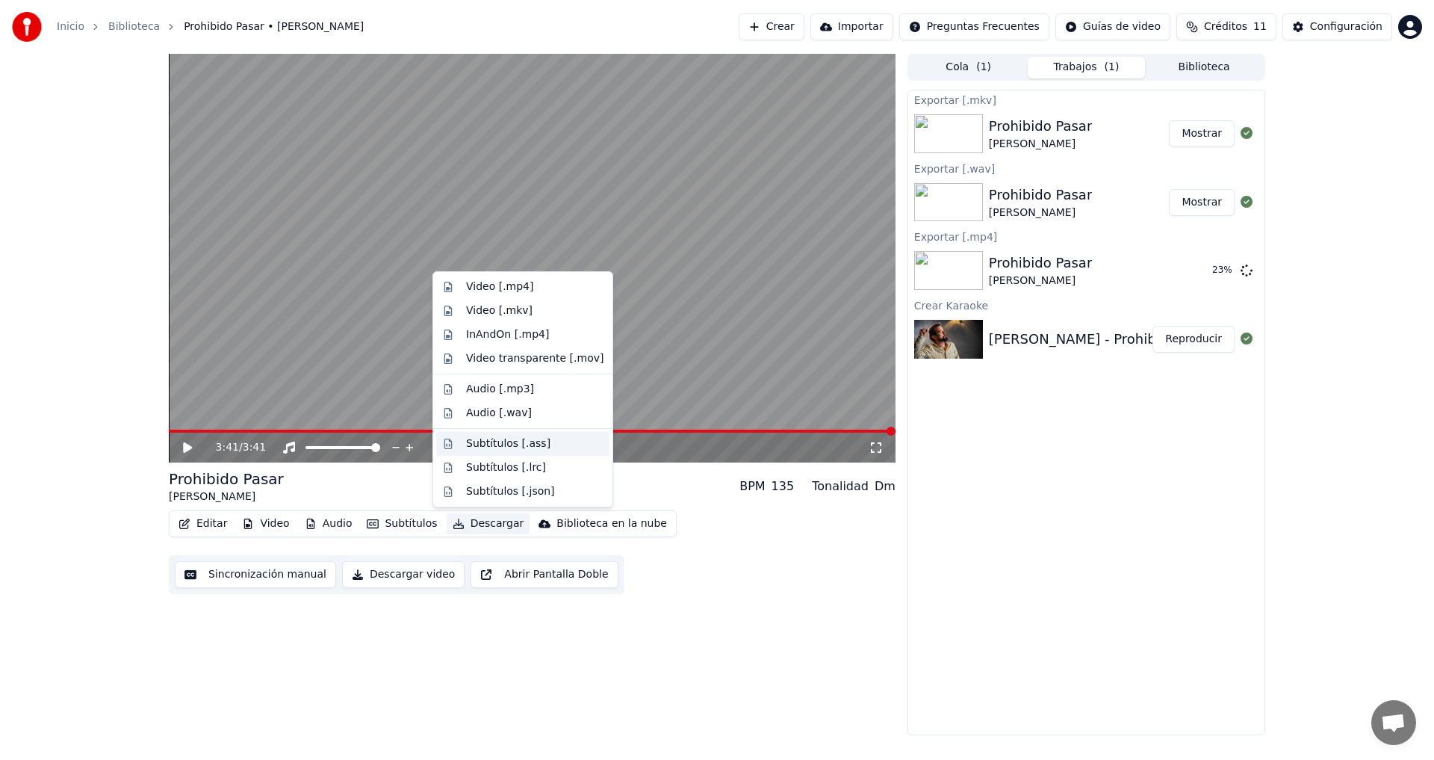
click at [480, 443] on div "Subtítulos [.ass]" at bounding box center [508, 443] width 84 height 15
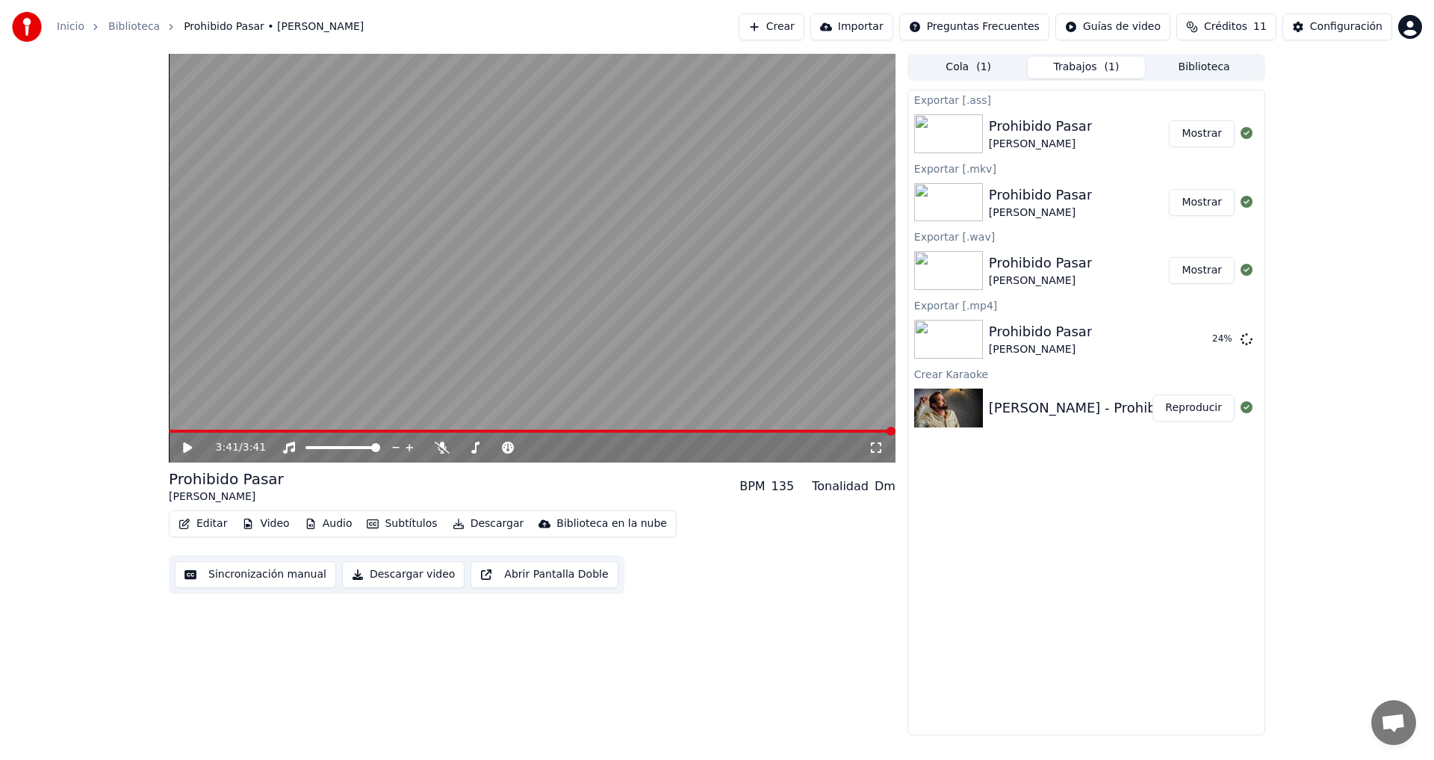
click at [480, 521] on button "Descargar" at bounding box center [489, 523] width 84 height 21
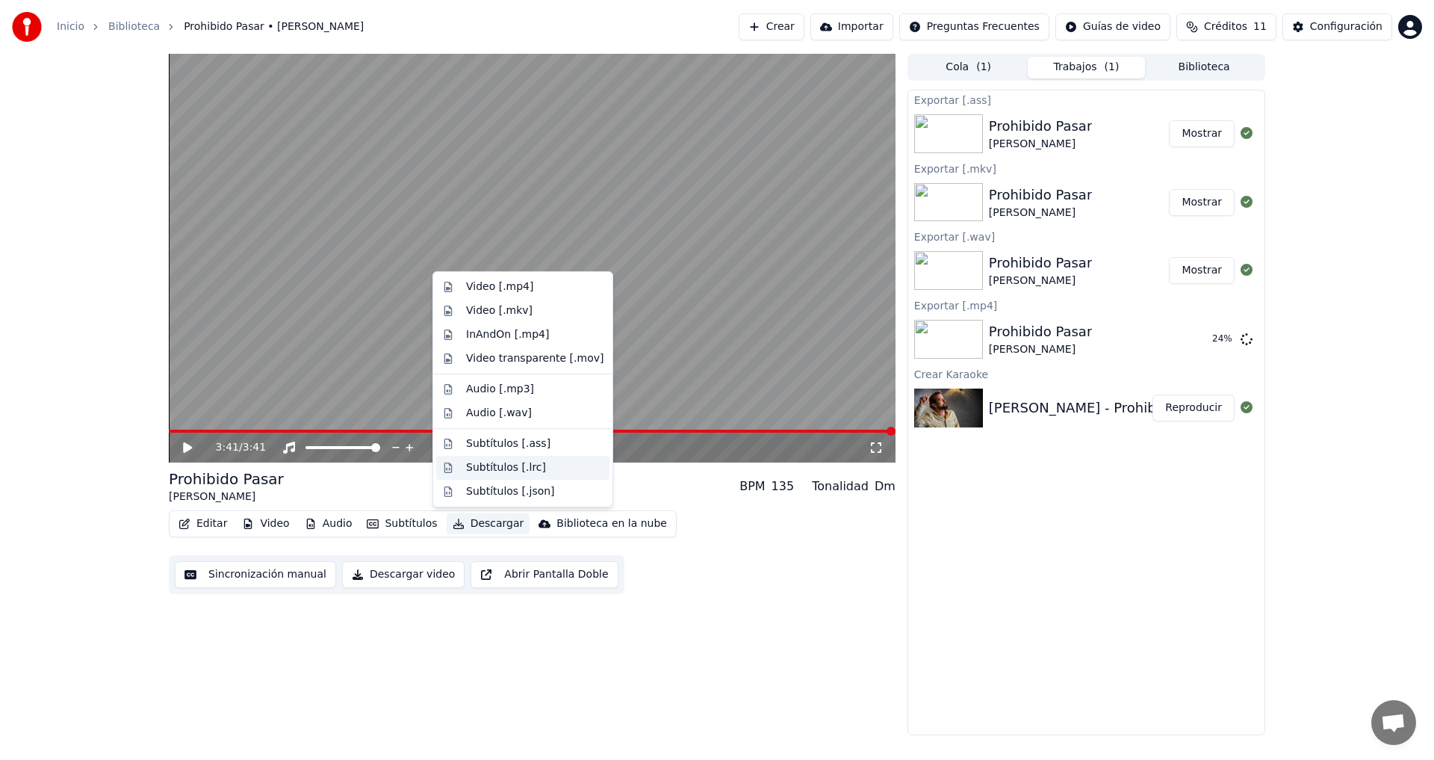
click at [489, 469] on div "Subtítulos [.lrc]" at bounding box center [506, 467] width 80 height 15
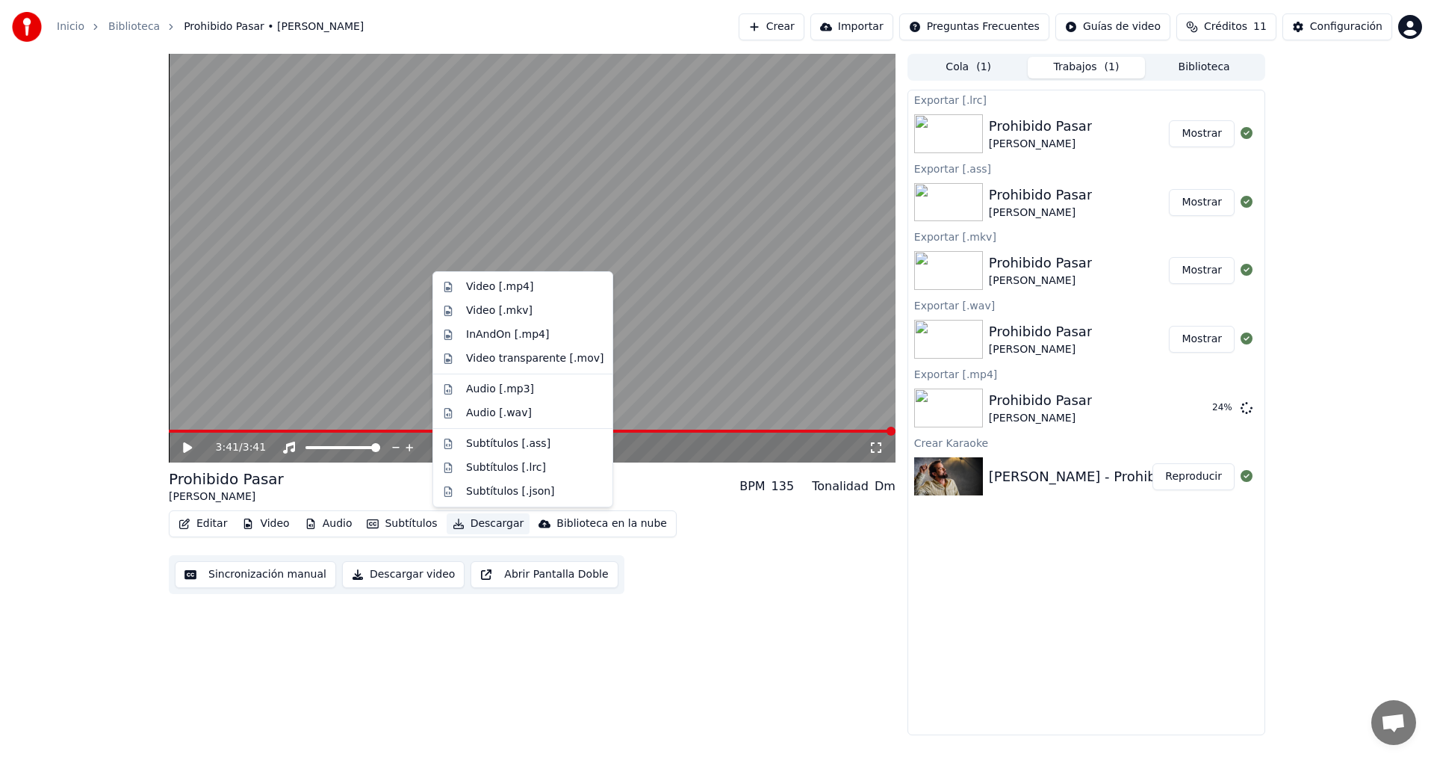
click at [474, 523] on button "Descargar" at bounding box center [489, 523] width 84 height 21
click at [484, 493] on div "Subtítulos [.json]" at bounding box center [510, 491] width 89 height 15
